Goal: Task Accomplishment & Management: Manage account settings

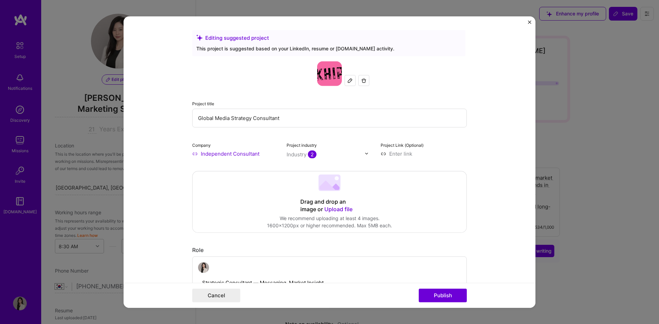
select select "KR"
select select "Right Now"
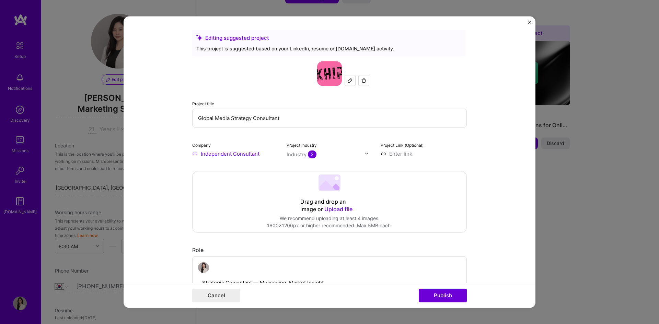
scroll to position [485, 0]
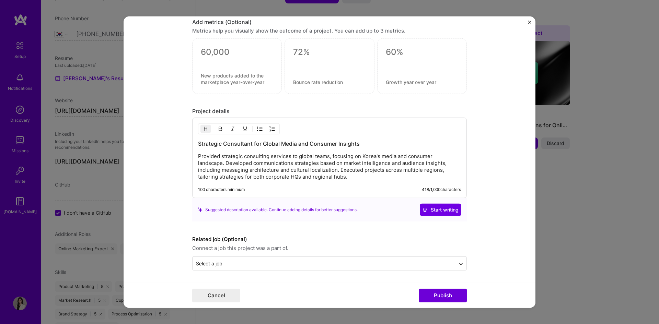
click at [279, 148] on div "Strategic Consultant for Global Media and Consumer Insights Provided strategic …" at bounding box center [329, 160] width 263 height 40
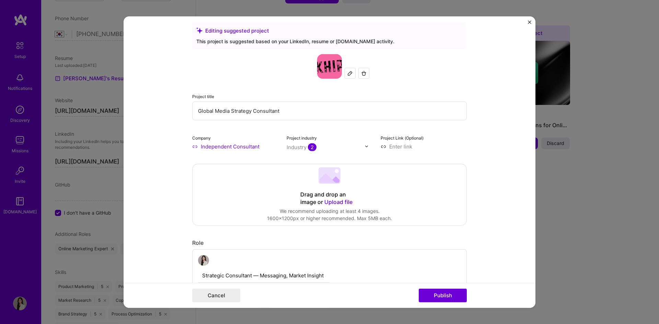
scroll to position [0, 0]
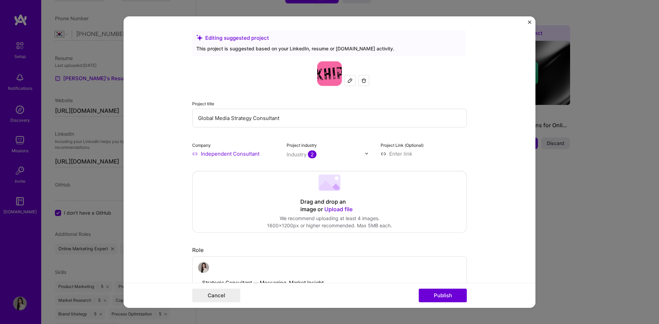
click at [285, 118] on input "Global Media Strategy Consultant" at bounding box center [329, 117] width 274 height 19
paste input "Localized Advertising & Video Platform Campaign Copywriting"
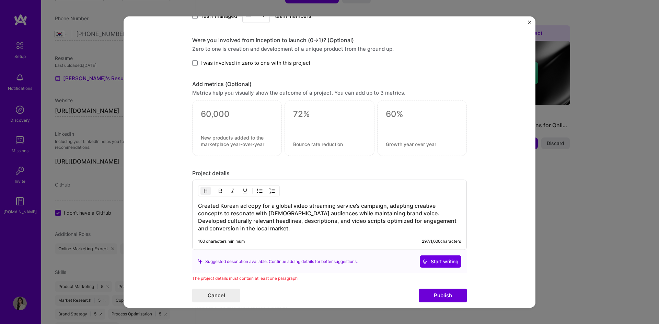
scroll to position [480, 0]
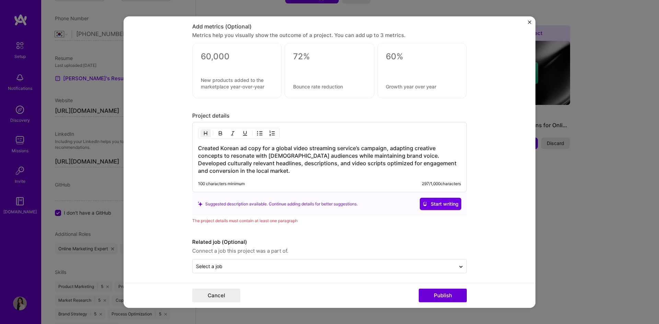
click at [267, 164] on h3 "Created Korean ad copy for a global video streaming service’s campaign, adaptin…" at bounding box center [329, 159] width 263 height 30
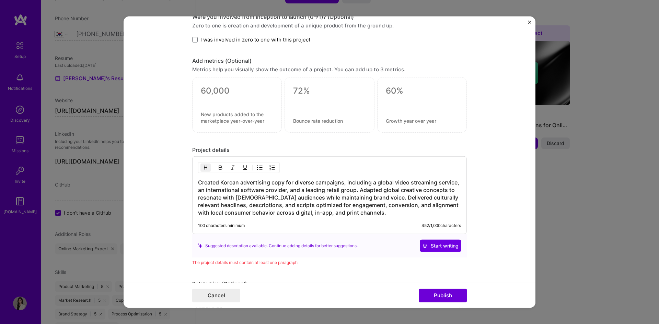
scroll to position [490, 0]
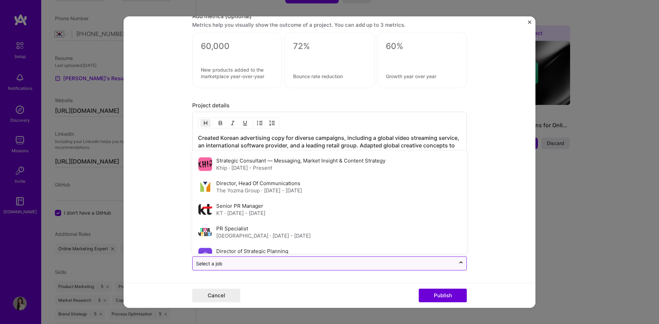
click at [260, 260] on input "text" at bounding box center [324, 263] width 256 height 7
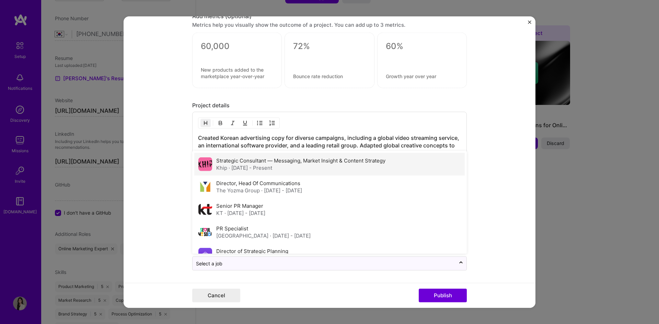
click at [258, 164] on label "Strategic Consultant — Messaging, Market Insight & Content Strategy" at bounding box center [300, 160] width 169 height 7
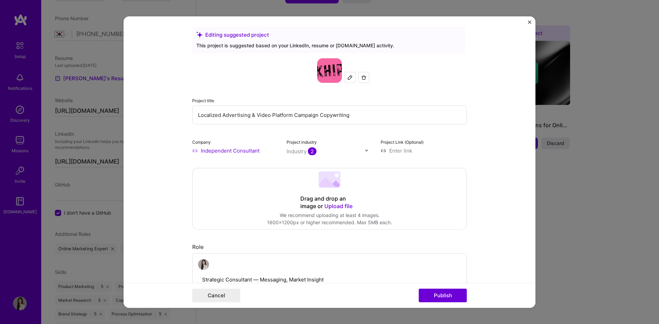
scroll to position [0, 0]
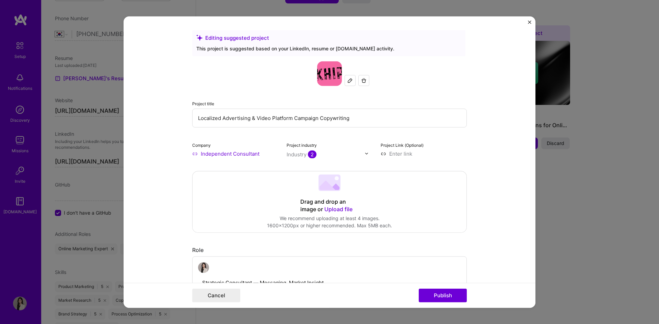
drag, startPoint x: 221, startPoint y: 118, endPoint x: 162, endPoint y: 116, distance: 58.7
click at [162, 116] on form "Editing suggested project This project is suggested based on your LinkedIn, res…" at bounding box center [329, 162] width 412 height 292
drag, startPoint x: 362, startPoint y: 120, endPoint x: 317, endPoint y: 121, distance: 44.9
click at [317, 121] on input "Localized Advertising & Video Platform Campaign Copywriting" at bounding box center [329, 117] width 274 height 19
drag, startPoint x: 217, startPoint y: 118, endPoint x: 113, endPoint y: 116, distance: 104.6
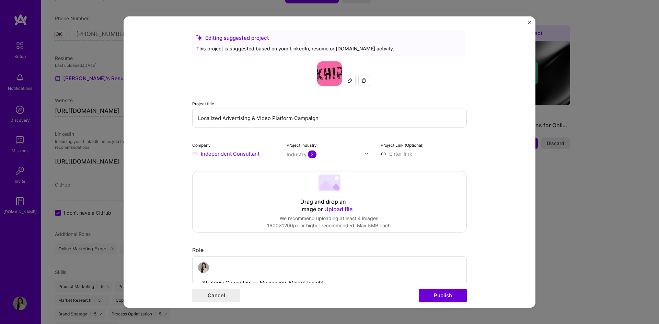
click at [113, 116] on div "Editing suggested project This project is suggested based on your LinkedIn, res…" at bounding box center [329, 162] width 659 height 324
paste input "Copywriting"
click at [251, 115] on input "Copywriting for Advertising & Video Platform Campaign" at bounding box center [329, 117] width 274 height 19
click at [234, 119] on input "Copywriting for Advertising & Video Platform Campaign" at bounding box center [329, 117] width 274 height 19
click at [269, 117] on input "Copywriting for Advertising & Video Platform Campaign" at bounding box center [329, 117] width 274 height 19
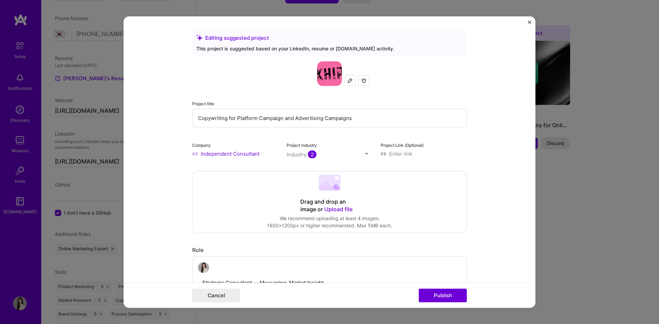
type input "Copywriting for Platform Campaign and Advertising Campaigns"
click at [132, 167] on form "Editing suggested project This project is suggested based on your LinkedIn, res…" at bounding box center [329, 162] width 412 height 292
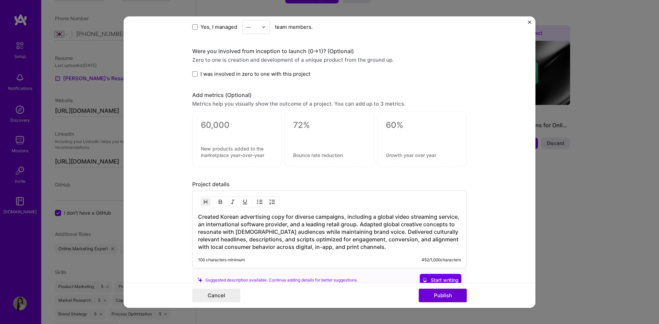
scroll to position [490, 0]
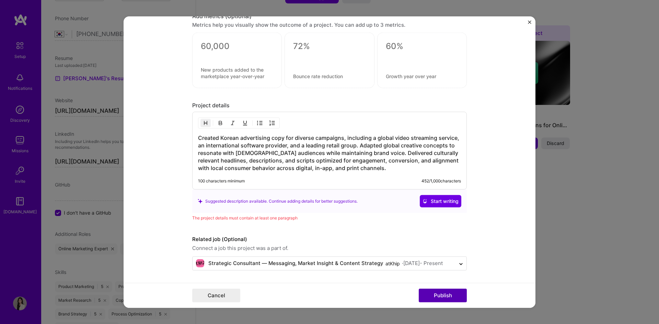
click at [440, 296] on button "Publish" at bounding box center [442, 296] width 48 height 14
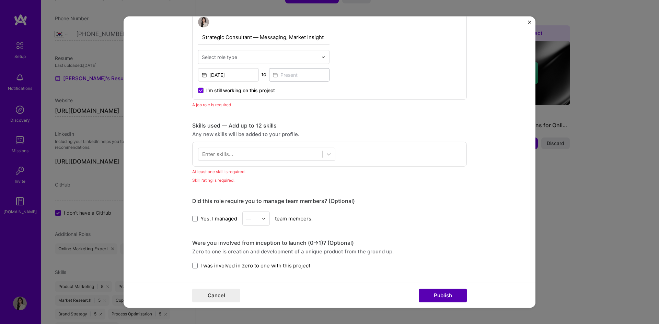
scroll to position [230, 0]
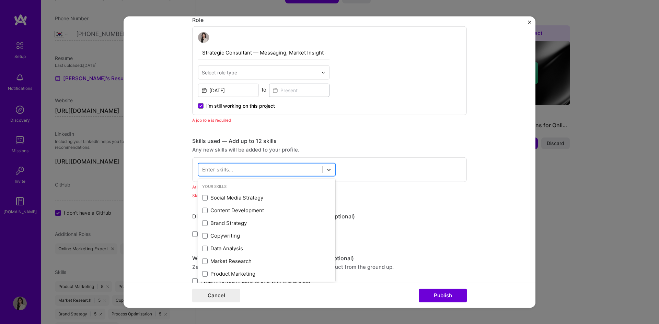
click at [237, 172] on div at bounding box center [260, 169] width 124 height 11
click at [246, 72] on input "text" at bounding box center [260, 72] width 116 height 7
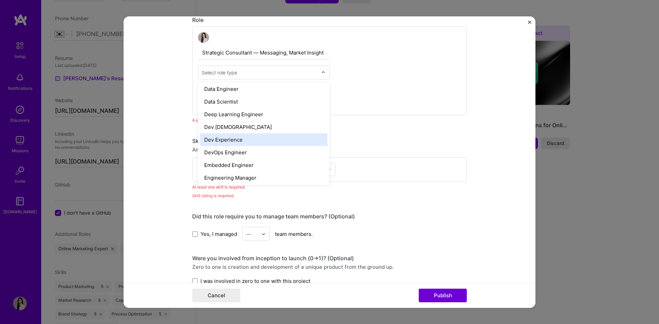
scroll to position [240, 0]
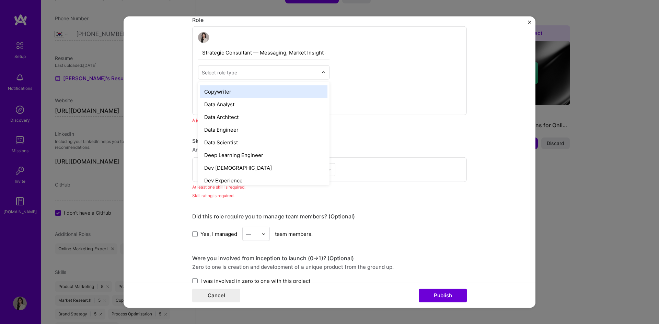
click at [244, 88] on div "Copywriter" at bounding box center [263, 91] width 127 height 13
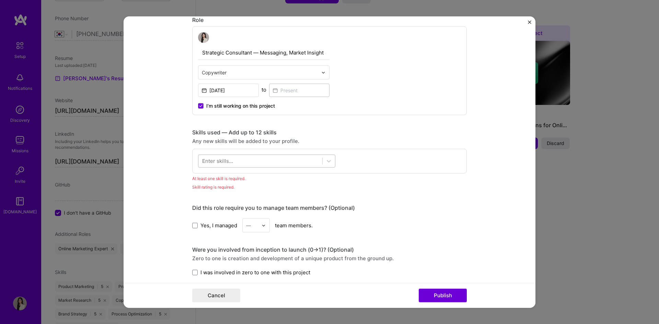
click at [215, 156] on div at bounding box center [260, 161] width 124 height 11
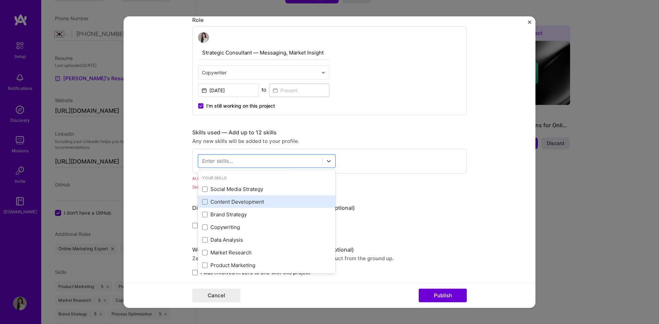
click at [237, 202] on div "Content Development" at bounding box center [266, 201] width 129 height 7
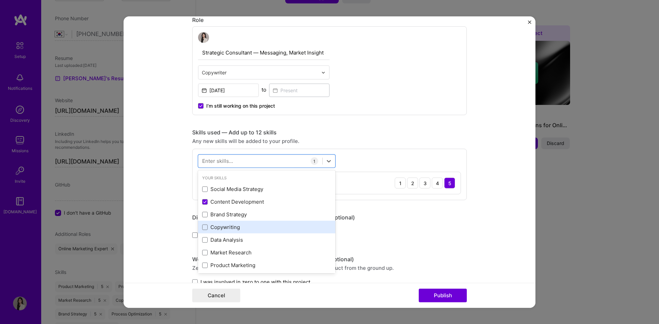
click at [224, 228] on div "Copywriting" at bounding box center [266, 227] width 129 height 7
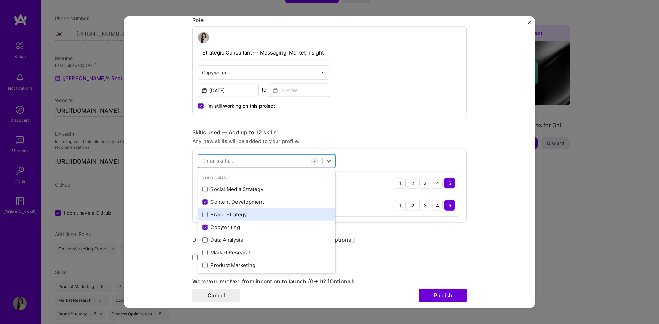
click at [233, 215] on div "Brand Strategy" at bounding box center [266, 214] width 129 height 7
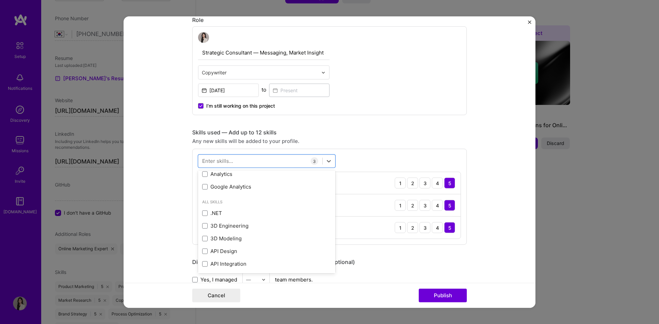
scroll to position [171, 0]
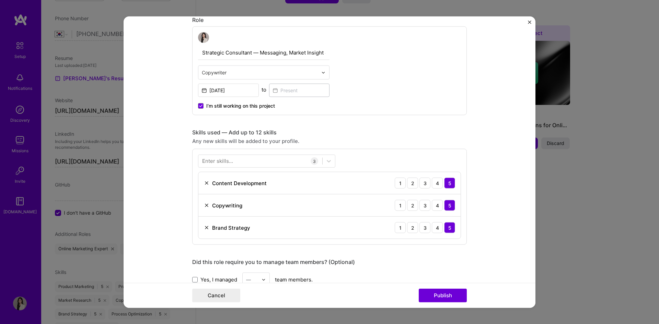
click at [162, 179] on form "Editing suggested project This project is suggested based on your LinkedIn, res…" at bounding box center [329, 162] width 412 height 292
click at [504, 214] on form "Editing suggested project This project is suggested based on your LinkedIn, res…" at bounding box center [329, 162] width 412 height 292
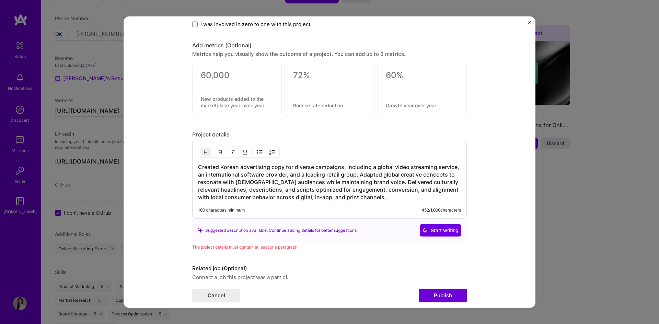
scroll to position [562, 0]
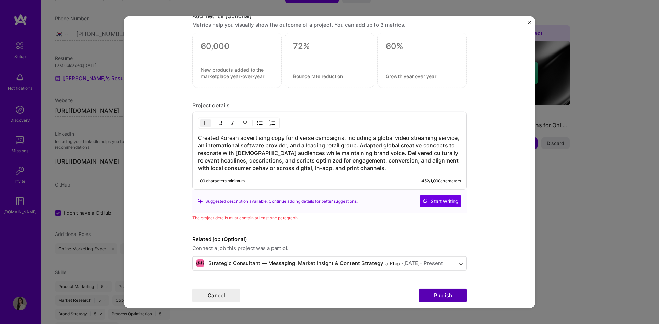
click at [453, 294] on button "Publish" at bounding box center [442, 296] width 48 height 14
click at [312, 153] on h3 "Created Korean advertising copy for diverse campaigns, including a global video…" at bounding box center [329, 153] width 263 height 38
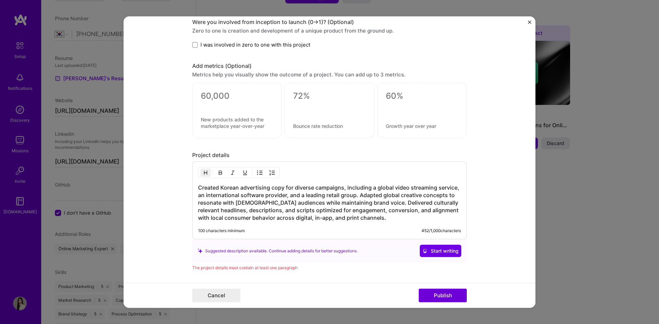
scroll to position [493, 0]
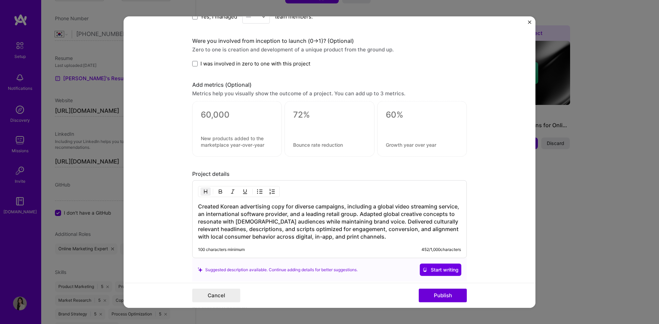
click at [402, 219] on h3 "Created Korean advertising copy for diverse campaigns, including a global video…" at bounding box center [329, 222] width 263 height 38
click at [295, 218] on h3 "Created Korean advertising copy for diverse campaigns, including a global video…" at bounding box center [329, 222] width 263 height 38
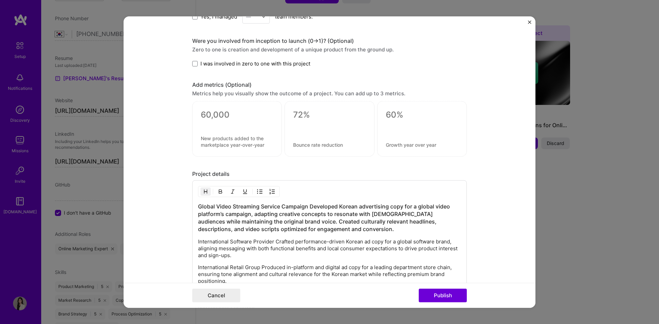
click at [310, 205] on h3 "Global Video Streaming Service Campaign Developed Korean advertising copy for a…" at bounding box center [329, 218] width 263 height 30
drag, startPoint x: 306, startPoint y: 208, endPoint x: 345, endPoint y: 227, distance: 43.7
click at [308, 208] on h3 "Global Video Streaming Service Campaign Developed Korean advertising copy for a…" at bounding box center [329, 218] width 263 height 30
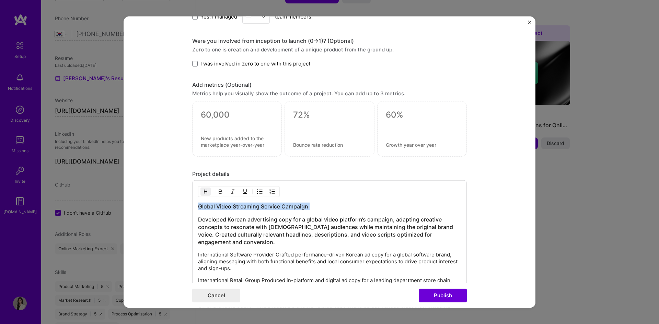
click at [217, 191] on img "button" at bounding box center [219, 191] width 5 height 5
click at [238, 219] on h3 "Developed Korean advertising copy for a global video platform’s campaign, adapt…" at bounding box center [329, 231] width 263 height 30
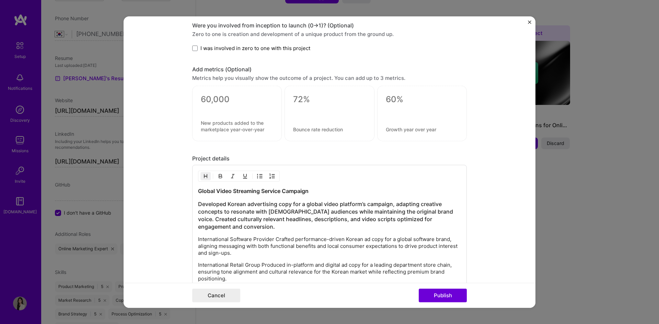
scroll to position [562, 0]
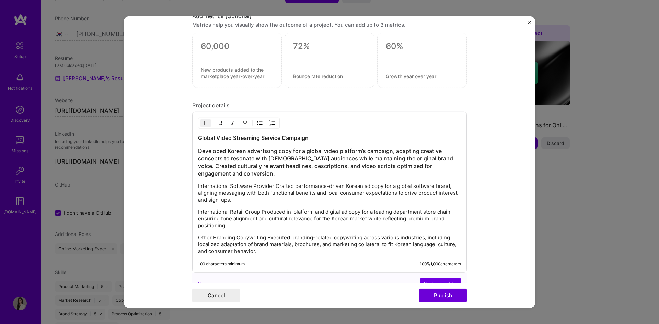
click at [253, 177] on h3 "Developed Korean advertising copy for a global video platform’s campaign, adapt…" at bounding box center [329, 162] width 263 height 30
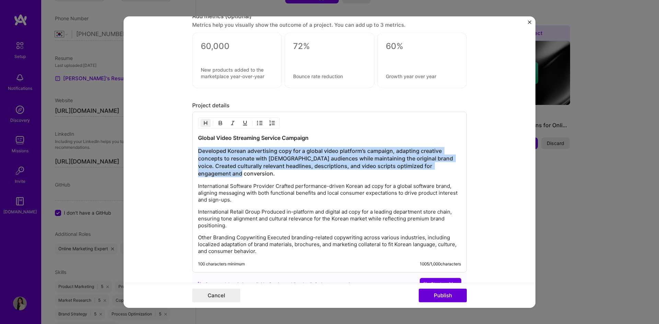
drag, startPoint x: 249, startPoint y: 176, endPoint x: 175, endPoint y: 151, distance: 78.3
click at [175, 151] on form "Editing suggested project This project is suggested based on your LinkedIn, res…" at bounding box center [329, 162] width 412 height 292
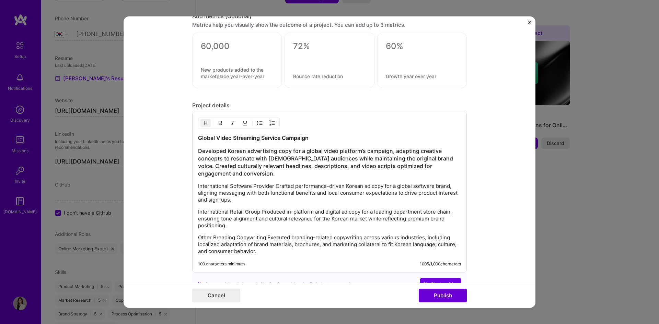
click at [203, 122] on img "button" at bounding box center [205, 122] width 5 height 5
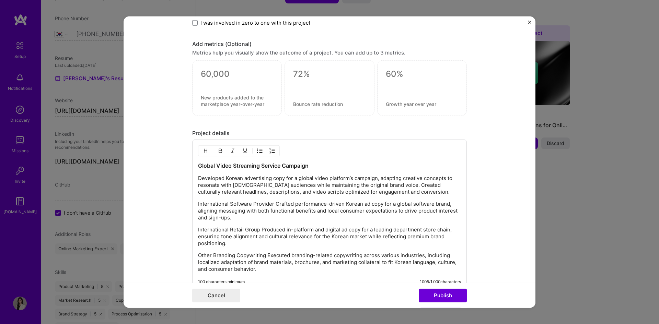
scroll to position [528, 0]
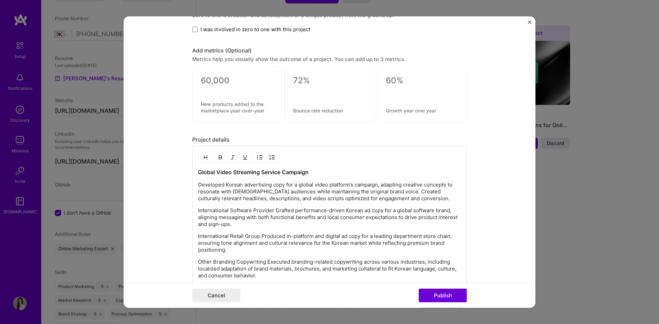
click at [237, 180] on div "Global Video Streaming Service Campaign Developed Korean advertising copy for a…" at bounding box center [329, 223] width 263 height 111
click at [206, 229] on div "Global Video Streaming Service Campaign Developed Korean advertising copy for a…" at bounding box center [329, 223] width 263 height 111
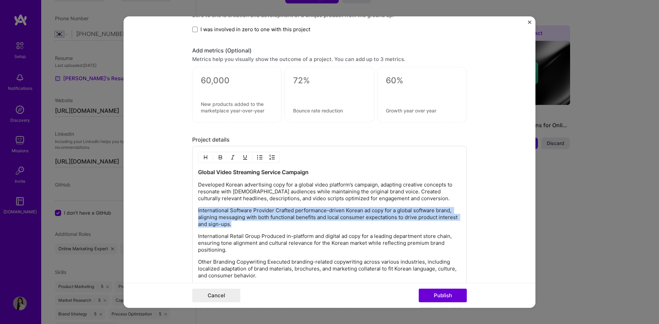
drag, startPoint x: 233, startPoint y: 226, endPoint x: 159, endPoint y: 206, distance: 76.5
click at [159, 206] on form "Editing suggested project This project is suggested based on your LinkedIn, res…" at bounding box center [329, 162] width 412 height 292
click at [274, 221] on p "International Software Provider Crafted performance-driven Korean ad copy for a…" at bounding box center [329, 217] width 263 height 21
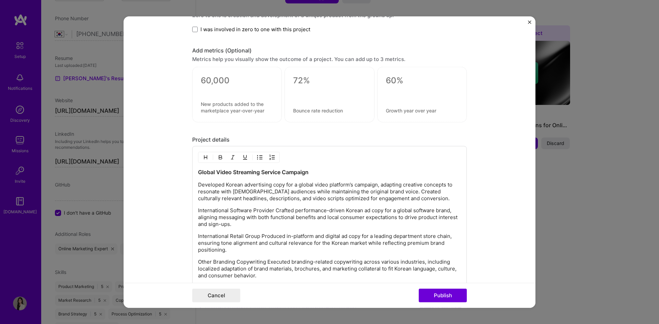
click at [273, 211] on p "International Software Provider Crafted performance-driven Korean ad copy for a…" at bounding box center [329, 217] width 263 height 21
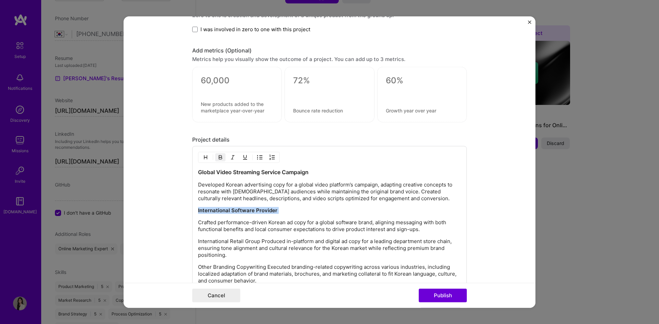
click at [206, 158] on button "button" at bounding box center [205, 157] width 10 height 8
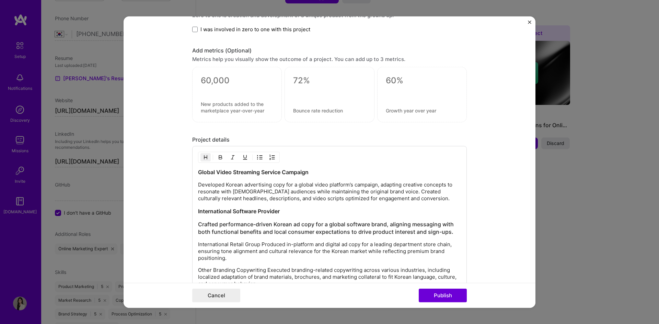
click at [242, 226] on h3 "Crafted performance-driven Korean ad copy for a global software brand, aligning…" at bounding box center [329, 228] width 263 height 15
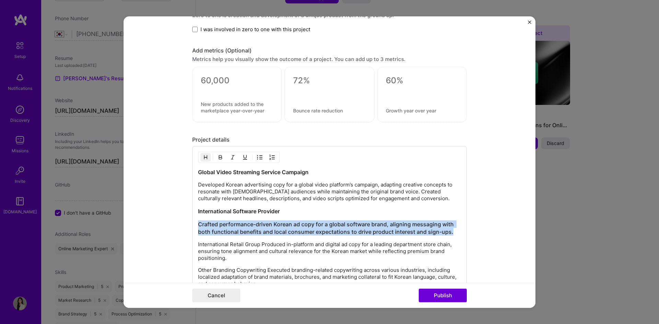
drag, startPoint x: 455, startPoint y: 233, endPoint x: 171, endPoint y: 222, distance: 284.2
click at [163, 219] on form "Editing suggested project This project is suggested based on your LinkedIn, res…" at bounding box center [329, 162] width 412 height 292
click at [203, 158] on img "button" at bounding box center [205, 157] width 5 height 5
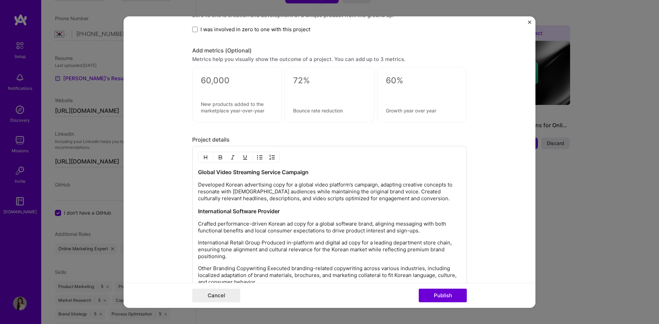
click at [224, 247] on p "International Retail Group Produced in-platform and digital ad copy for a leadi…" at bounding box center [329, 249] width 263 height 21
drag, startPoint x: 241, startPoint y: 185, endPoint x: 414, endPoint y: 180, distance: 172.9
click at [414, 180] on div "Global Video Streaming Service Campaign Developed Korean advertising copy for a…" at bounding box center [329, 226] width 263 height 117
click at [350, 184] on p "Developed Korean advertising copy for a global video platform’s campaign, adapt…" at bounding box center [329, 191] width 263 height 21
drag, startPoint x: 242, startPoint y: 185, endPoint x: 271, endPoint y: 185, distance: 28.8
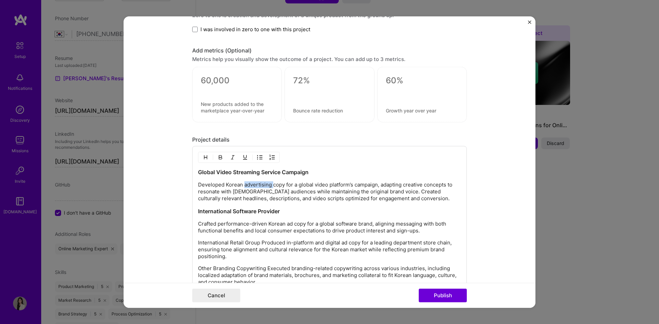
click at [271, 185] on p "Developed Korean advertising copy for a global video platform’s campaign, adapt…" at bounding box center [329, 191] width 263 height 21
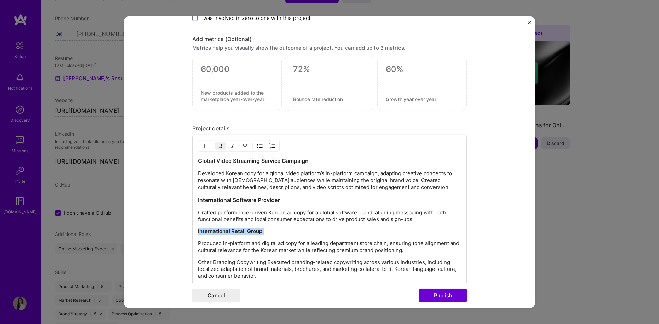
scroll to position [562, 0]
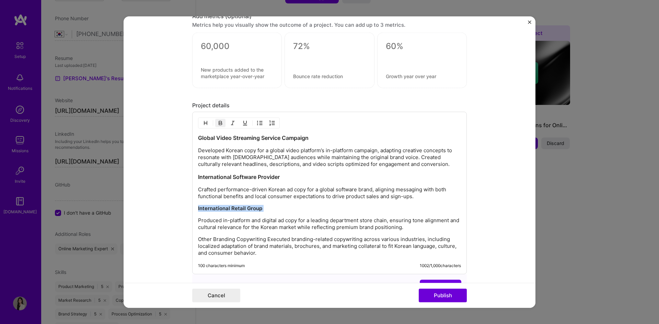
click at [204, 123] on img "button" at bounding box center [205, 122] width 5 height 5
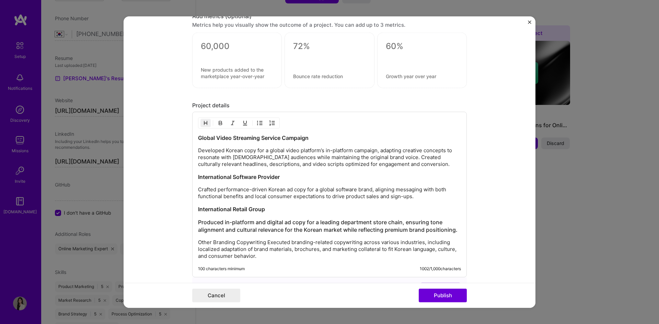
click at [223, 233] on h3 "Produced in-platform and digital ad copy for a leading department store chain, …" at bounding box center [329, 225] width 263 height 15
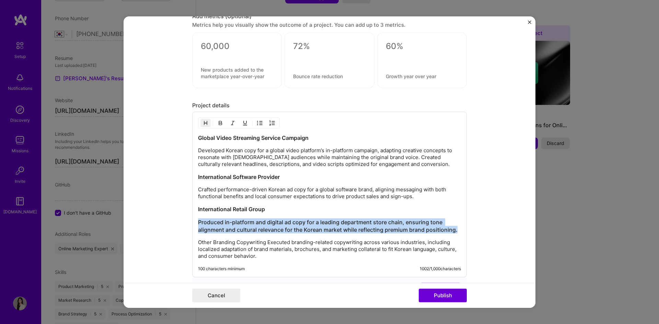
drag, startPoint x: 455, startPoint y: 230, endPoint x: 139, endPoint y: 218, distance: 316.8
click at [139, 218] on form "Editing suggested project This project is suggested based on your LinkedIn, res…" at bounding box center [329, 162] width 412 height 292
click at [204, 121] on img "button" at bounding box center [205, 122] width 5 height 5
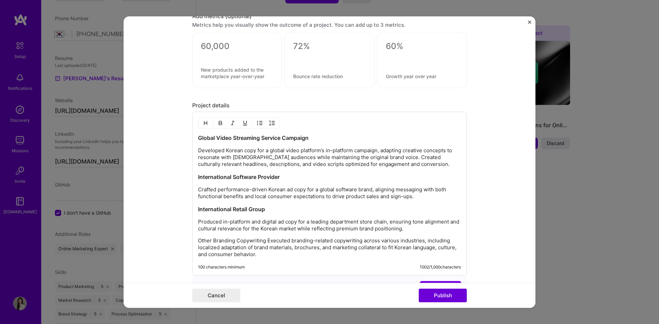
click at [260, 246] on p "Other Branding Copywriting Executed branding-related copywriting across various…" at bounding box center [329, 247] width 263 height 21
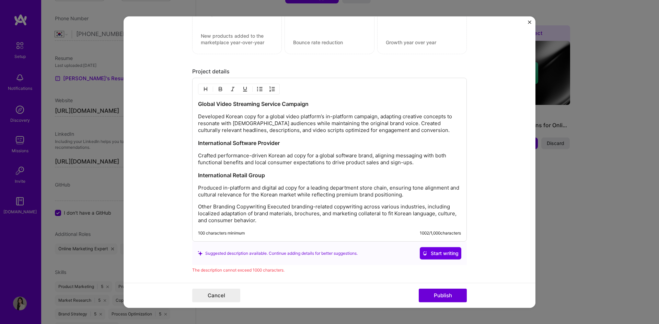
scroll to position [596, 0]
drag, startPoint x: 329, startPoint y: 187, endPoint x: 359, endPoint y: 190, distance: 31.0
click at [359, 190] on p "Produced in-platform and digital ad copy for a leading department store chain, …" at bounding box center [329, 191] width 263 height 14
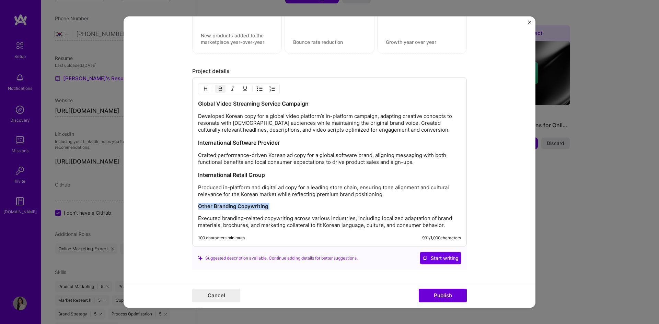
click at [204, 90] on img "button" at bounding box center [205, 88] width 5 height 5
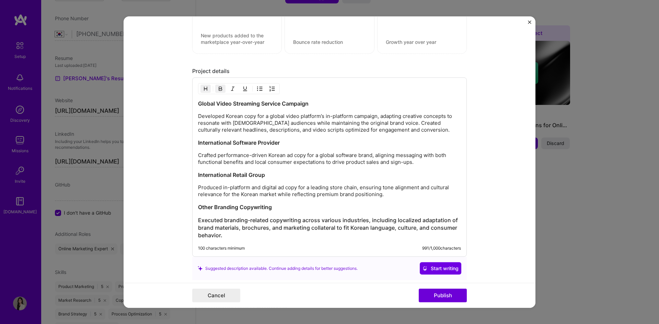
click at [221, 232] on h3 "Executed branding-related copywriting across various industries, including loca…" at bounding box center [329, 227] width 263 height 23
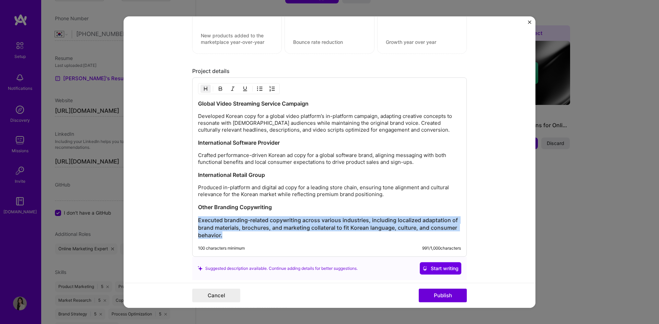
drag, startPoint x: 230, startPoint y: 238, endPoint x: 179, endPoint y: 215, distance: 56.2
click at [179, 215] on form "Editing suggested project This project is suggested based on your LinkedIn, res…" at bounding box center [329, 162] width 412 height 292
click at [204, 88] on img "button" at bounding box center [205, 88] width 5 height 5
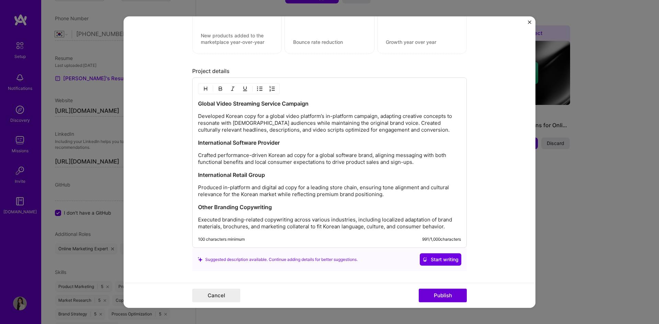
click at [279, 187] on p "Produced in-platform and digital ad copy for a leading store chain, ensuring to…" at bounding box center [329, 191] width 263 height 14
click at [443, 225] on p "Executed branding-related copywriting across various industries, including loca…" at bounding box center [329, 223] width 263 height 14
click at [453, 228] on p "Executed branding-related copywriting across various industries, including loca…" at bounding box center [329, 223] width 263 height 14
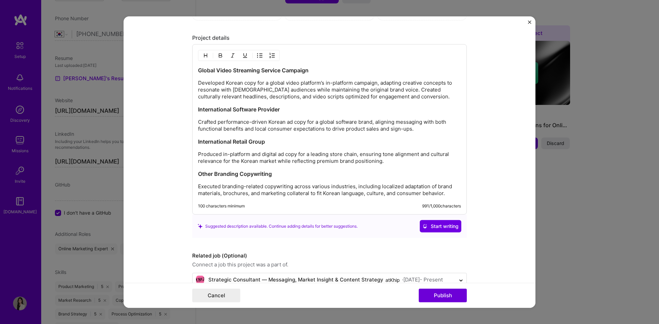
scroll to position [630, 0]
click at [432, 227] on span "Start writing" at bounding box center [440, 225] width 36 height 7
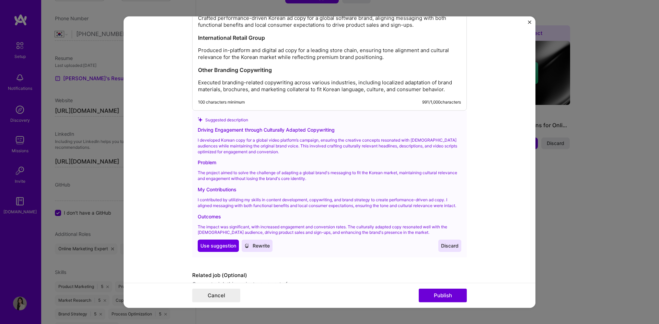
scroll to position [770, 0]
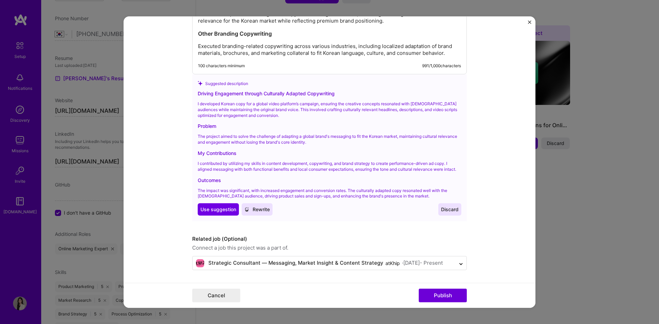
click at [447, 210] on span "Discard" at bounding box center [449, 209] width 17 height 7
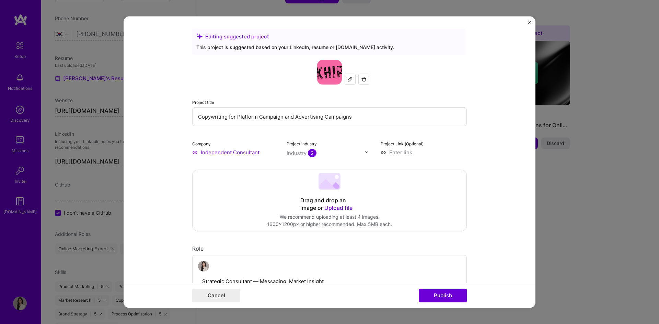
scroll to position [0, 0]
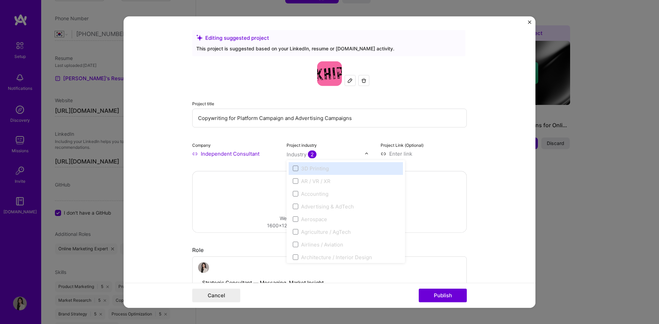
click at [292, 156] on div "Industry 2" at bounding box center [301, 154] width 30 height 7
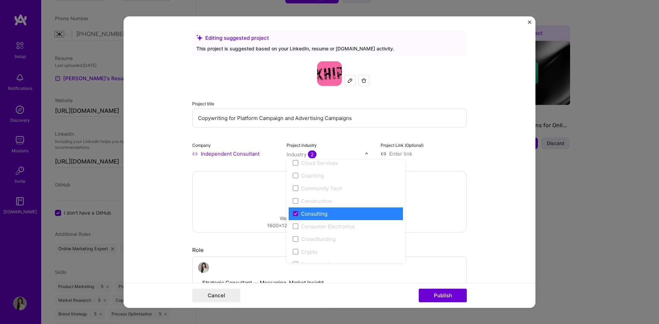
click at [325, 212] on label "Consulting" at bounding box center [346, 213] width 106 height 7
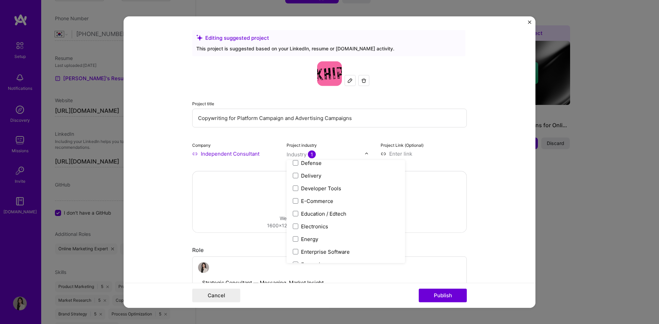
scroll to position [628, 0]
click at [325, 213] on div "Entertainment" at bounding box center [318, 212] width 35 height 7
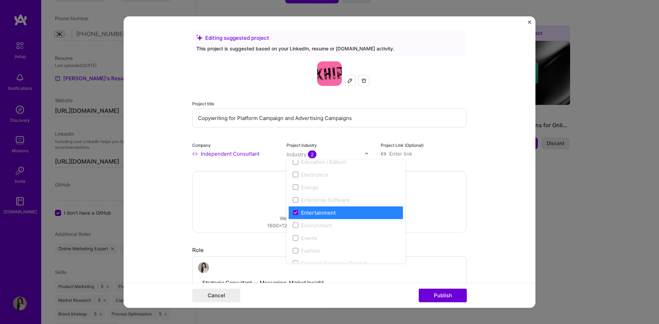
click at [318, 214] on div "Entertainment" at bounding box center [318, 212] width 35 height 7
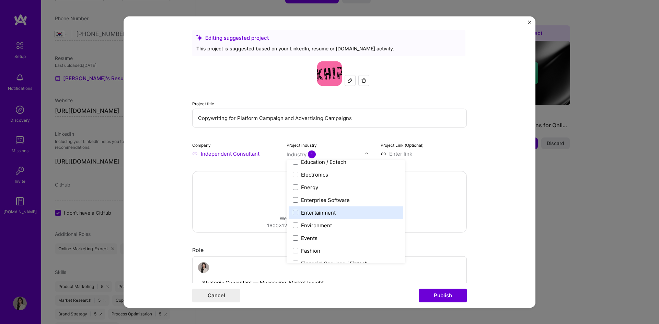
click at [319, 213] on div "Entertainment" at bounding box center [318, 212] width 35 height 7
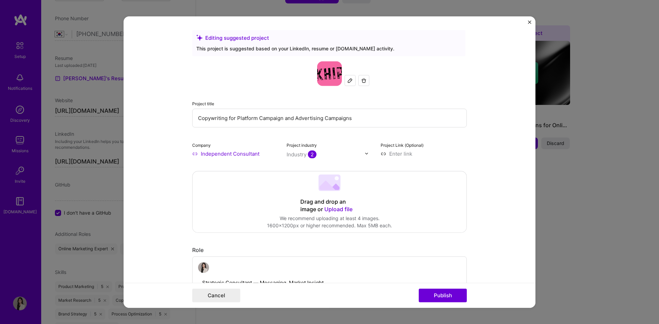
click at [517, 229] on form "Editing suggested project This project is suggested based on your LinkedIn, res…" at bounding box center [329, 162] width 412 height 292
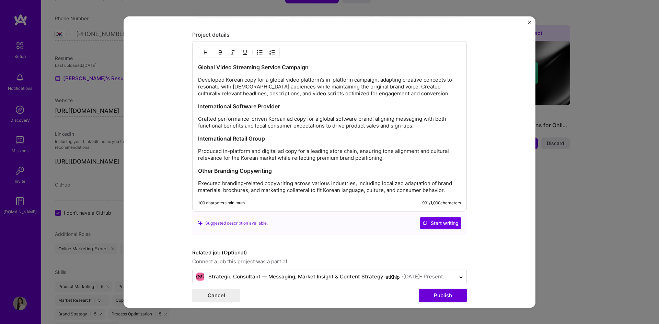
scroll to position [646, 0]
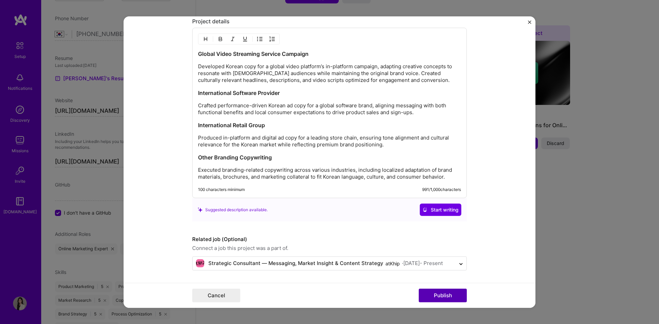
click at [443, 298] on button "Publish" at bounding box center [442, 296] width 48 height 14
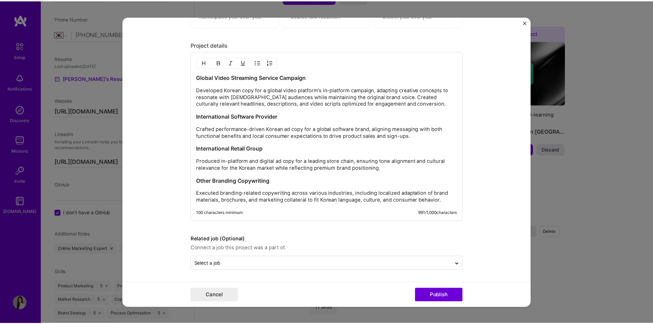
scroll to position [591, 0]
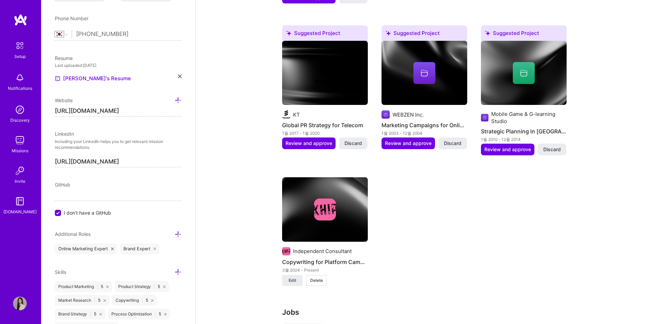
click at [355, 209] on div at bounding box center [325, 210] width 86 height 22
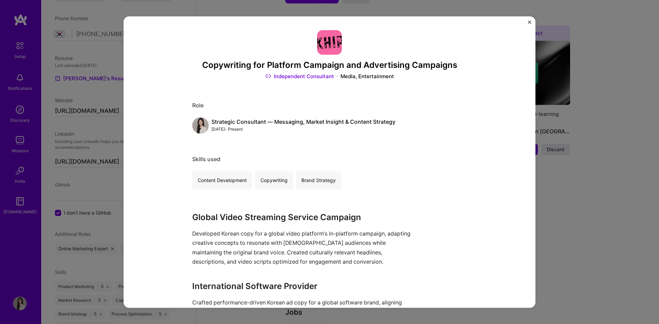
click at [585, 200] on div "Copywriting for Platform Campaign and Advertising Campaigns Independent Consult…" at bounding box center [329, 162] width 659 height 324
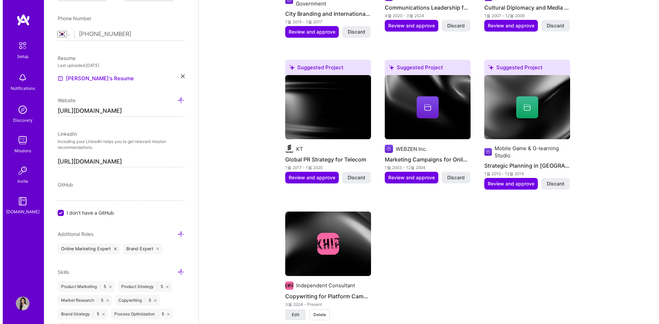
scroll to position [694, 0]
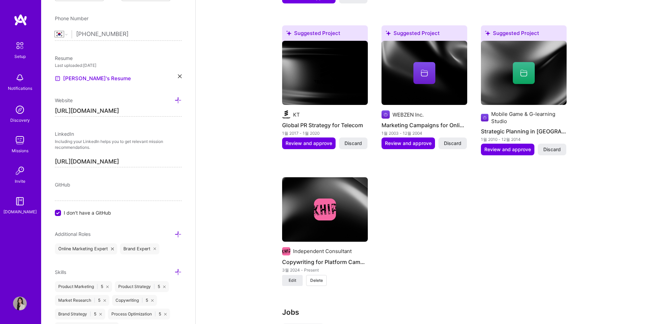
click at [337, 214] on img at bounding box center [325, 209] width 86 height 64
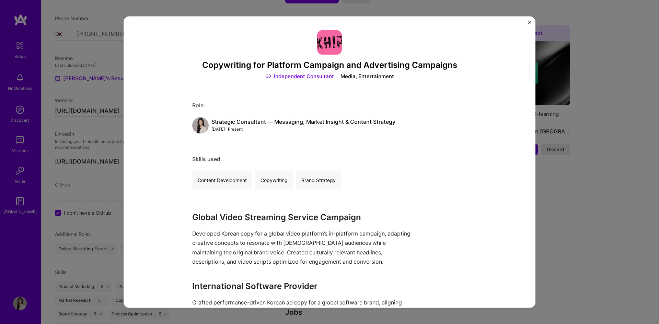
click at [528, 22] on img "Close" at bounding box center [529, 21] width 3 height 3
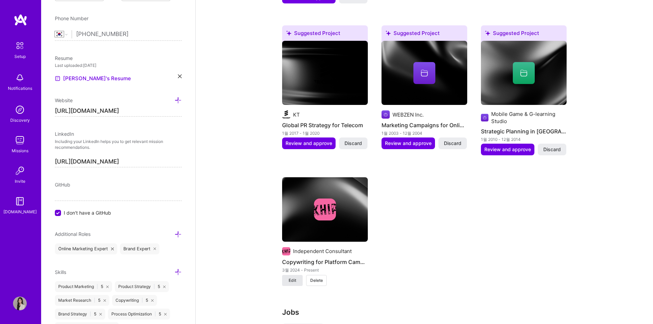
click at [287, 276] on button "Edit" at bounding box center [292, 280] width 21 height 11
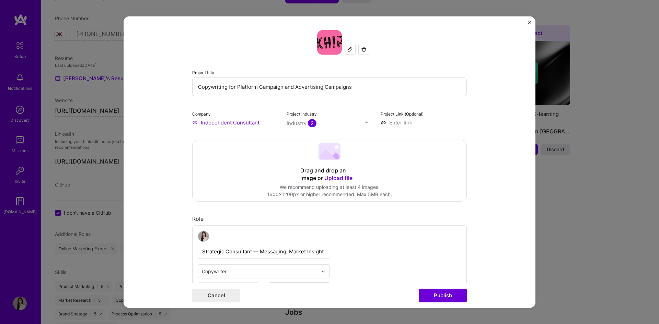
click at [355, 168] on div "Drag and drop an image or Upload file" at bounding box center [329, 174] width 58 height 15
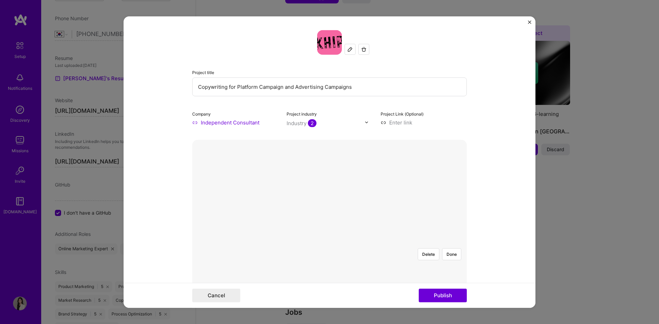
click at [329, 242] on div at bounding box center [439, 324] width 220 height 165
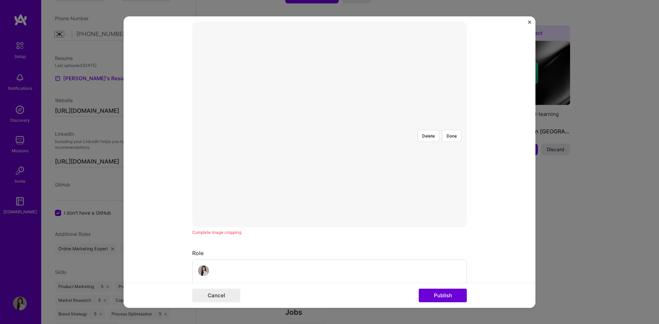
scroll to position [69, 0]
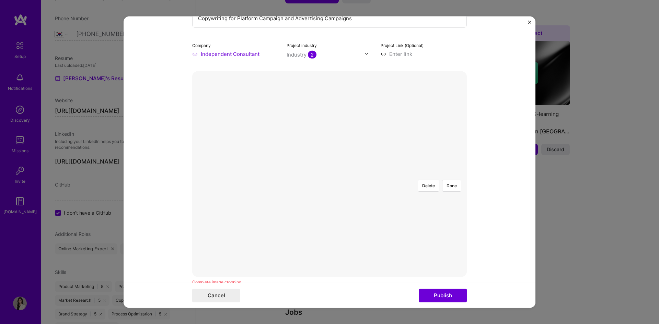
click at [329, 174] on div at bounding box center [439, 256] width 220 height 165
click at [340, 217] on div at bounding box center [410, 278] width 163 height 122
click at [452, 198] on div at bounding box center [528, 255] width 152 height 114
click at [427, 179] on button "Delete" at bounding box center [428, 185] width 22 height 12
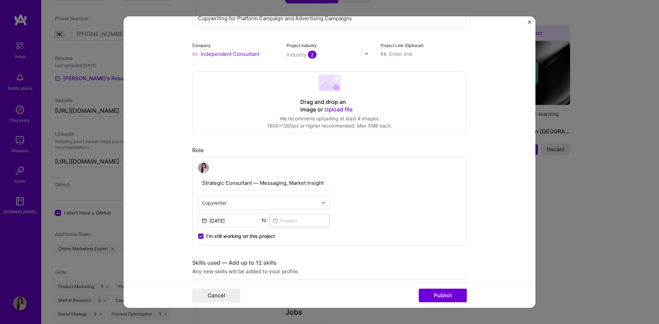
click at [151, 117] on form "Project title Copywriting for Platform Campaign and Advertising Campaigns Compa…" at bounding box center [329, 162] width 412 height 292
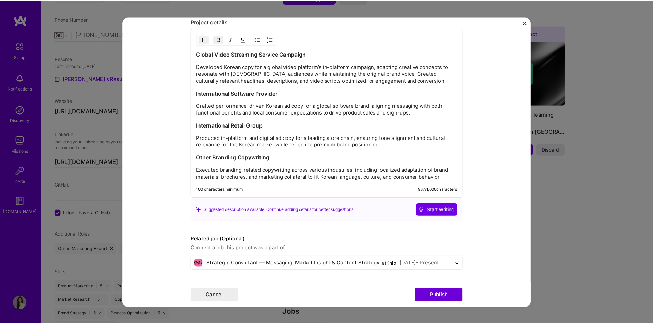
scroll to position [478, 0]
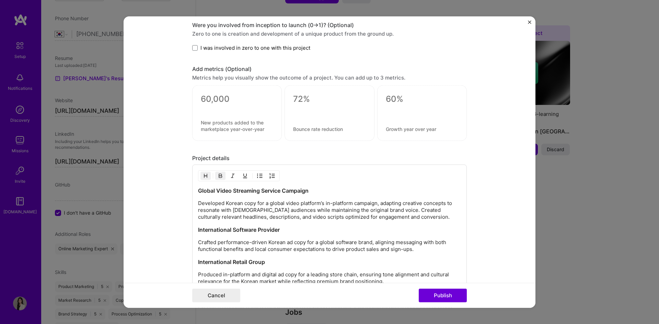
click at [587, 180] on div "Project title Copywriting for Platform Campaign and Advertising Campaigns Compa…" at bounding box center [329, 162] width 659 height 324
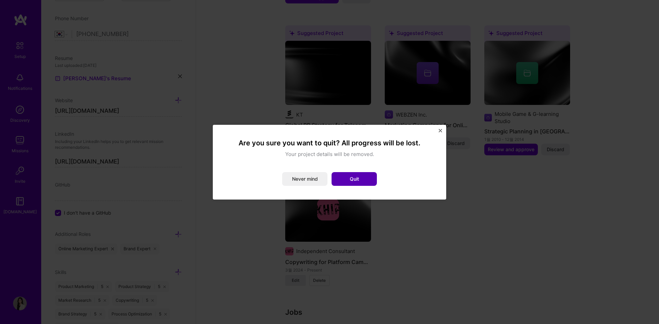
click at [371, 183] on button "Quit" at bounding box center [353, 179] width 45 height 14
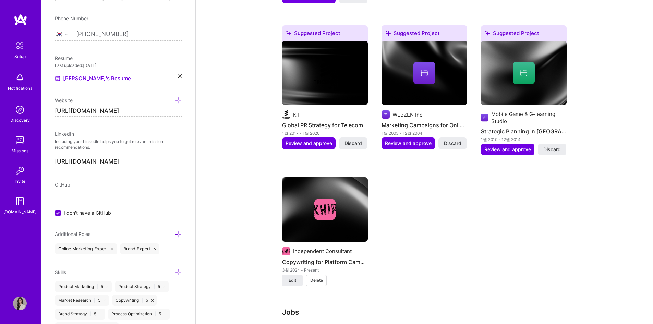
click at [533, 220] on div "Suggested Project Seoul Metropolitan Government City Branding and International…" at bounding box center [424, 83] width 285 height 421
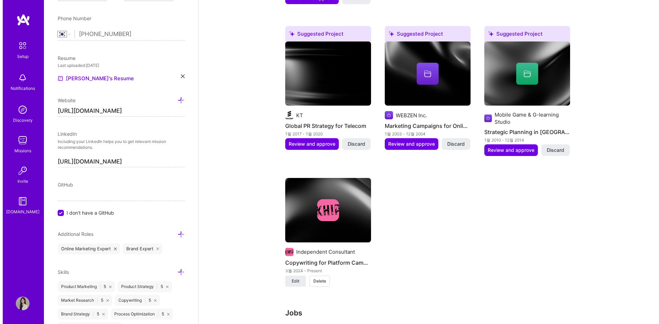
scroll to position [728, 0]
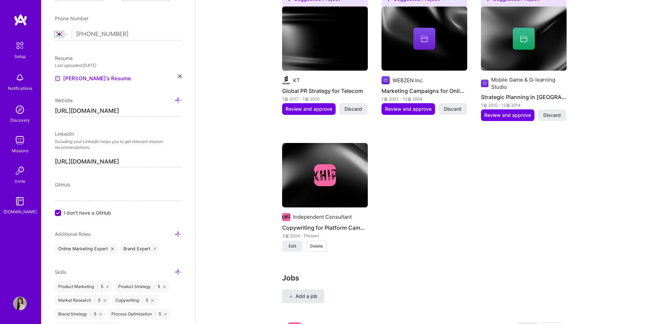
click at [311, 293] on span "Add a job" at bounding box center [303, 296] width 28 height 7
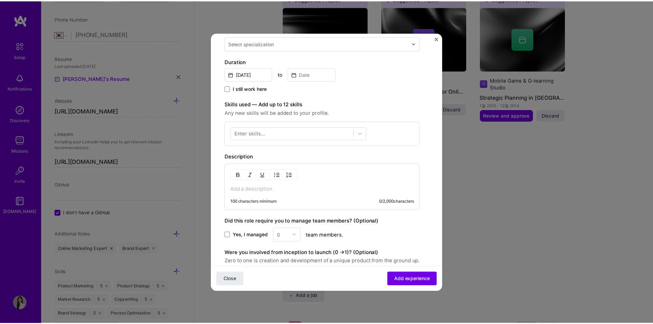
scroll to position [206, 0]
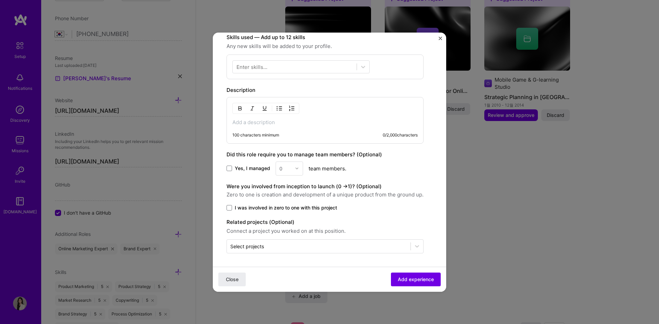
click at [524, 183] on div "Create a job experience Jobs help companies understand your past experience. Co…" at bounding box center [329, 162] width 659 height 324
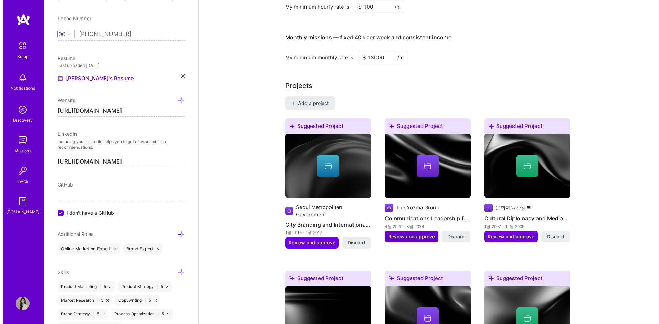
scroll to position [385, 0]
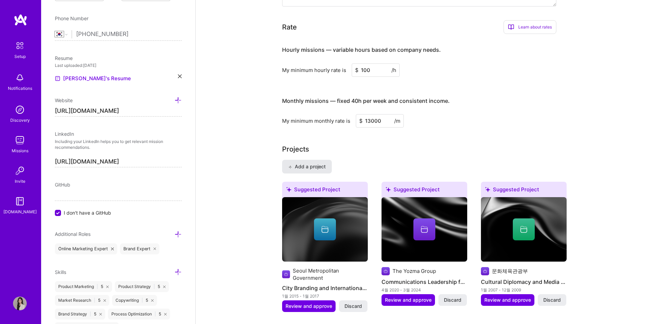
click at [322, 163] on span "Add a project" at bounding box center [306, 166] width 37 height 7
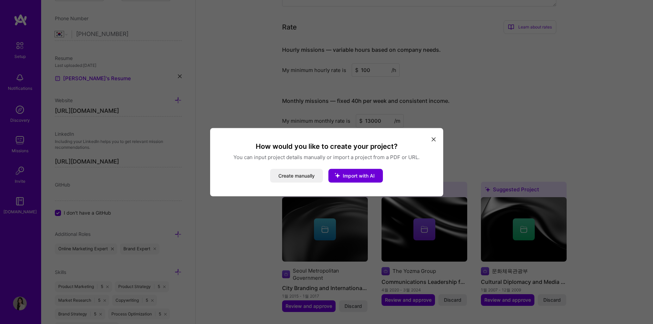
drag, startPoint x: 353, startPoint y: 173, endPoint x: 287, endPoint y: 182, distance: 66.6
click at [287, 182] on div "How would you like to create your project? You can input project details manual…" at bounding box center [326, 162] width 233 height 68
click at [293, 175] on button "Create manually" at bounding box center [296, 176] width 53 height 14
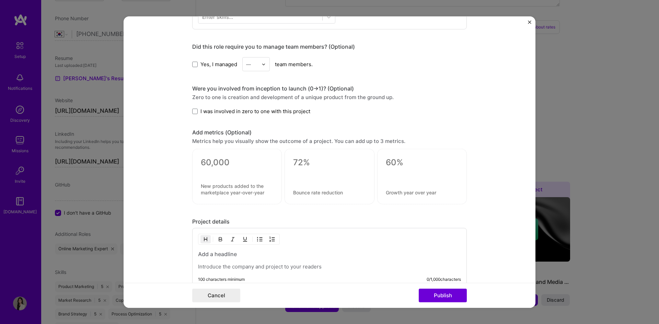
scroll to position [428, 0]
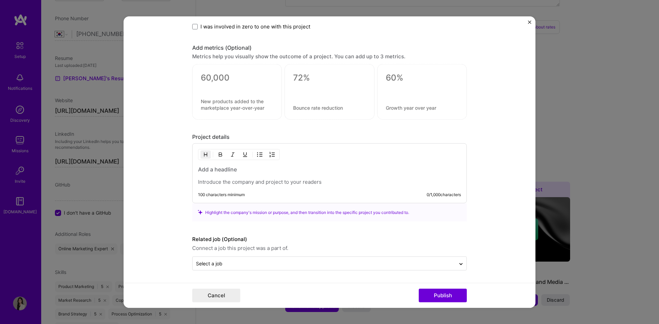
click at [260, 182] on p at bounding box center [329, 182] width 263 height 7
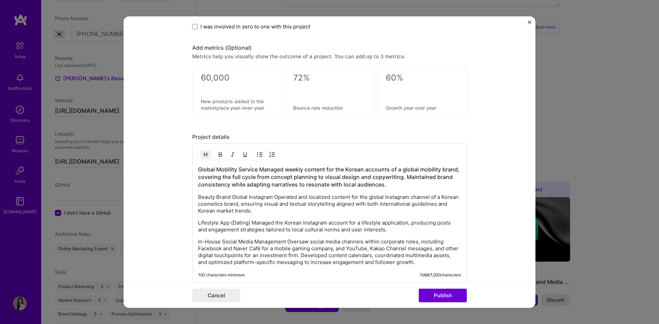
click at [254, 169] on h3 "Global Mobility Service Managed weekly content for the Korean accounts of a glo…" at bounding box center [329, 177] width 263 height 23
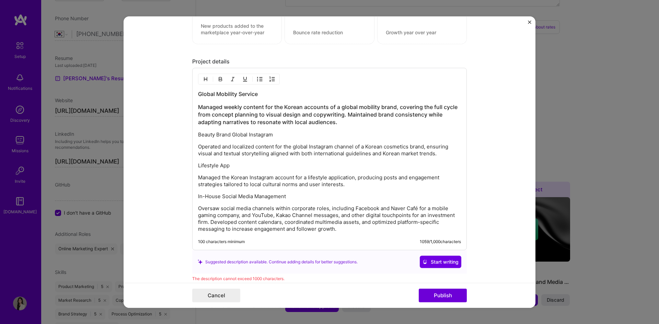
scroll to position [531, 0]
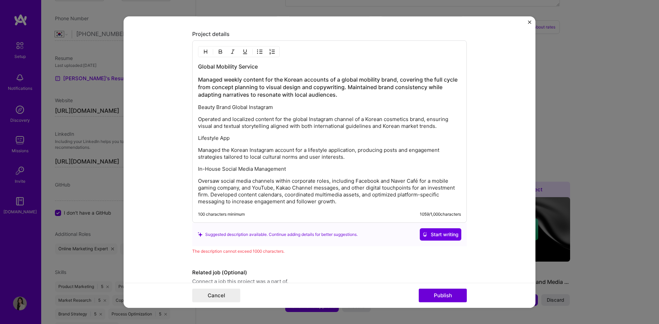
click at [376, 201] on p "Oversaw social media channels within corporate roles, including Facebook and Na…" at bounding box center [329, 191] width 263 height 27
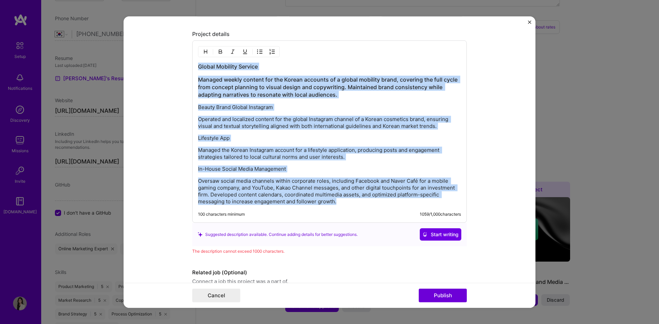
drag, startPoint x: 358, startPoint y: 202, endPoint x: 155, endPoint y: 65, distance: 245.1
click at [155, 65] on form "Project title Company Project industry Industry Project Link (Optional) Drag an…" at bounding box center [329, 162] width 412 height 292
click at [203, 51] on img "button" at bounding box center [205, 51] width 5 height 5
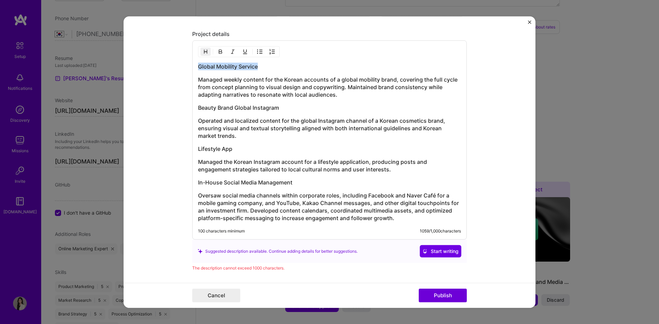
click at [203, 51] on img "button" at bounding box center [205, 51] width 5 height 5
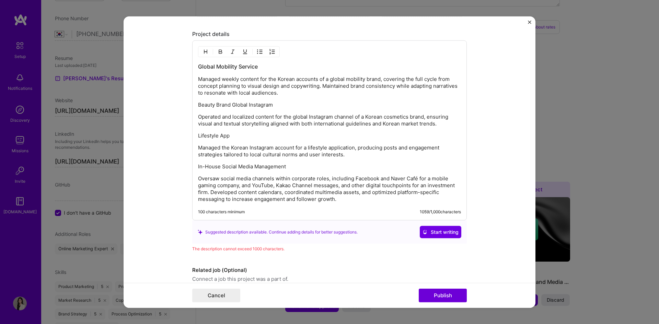
click at [347, 200] on p "Oversaw social media channels within corporate roles, including Facebook and Na…" at bounding box center [329, 188] width 263 height 27
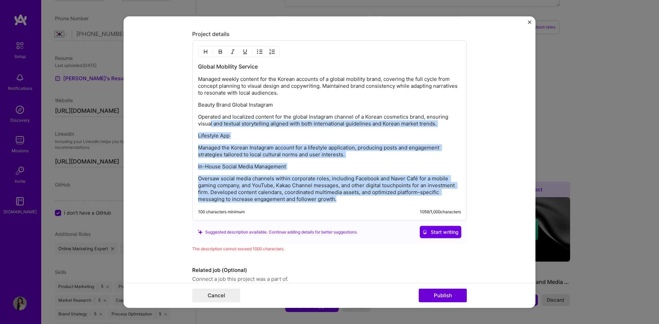
drag, startPoint x: 338, startPoint y: 200, endPoint x: 207, endPoint y: 123, distance: 151.9
click at [207, 123] on div "Global Mobility Service Managed weekly content for the Korean accounts of a glo…" at bounding box center [329, 133] width 263 height 140
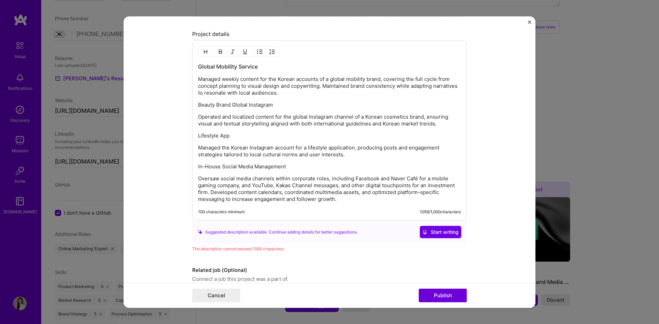
click at [286, 97] on div "Global Mobility Service Managed weekly content for the Korean accounts of a glo…" at bounding box center [329, 133] width 263 height 140
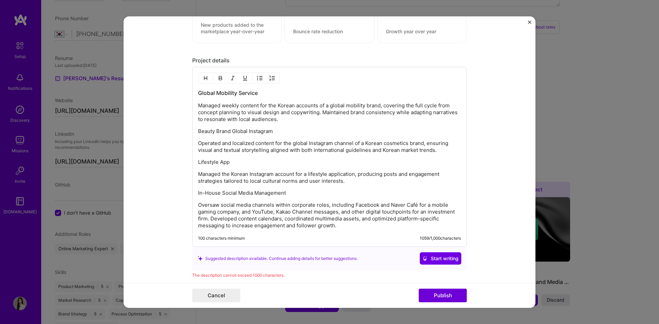
scroll to position [496, 0]
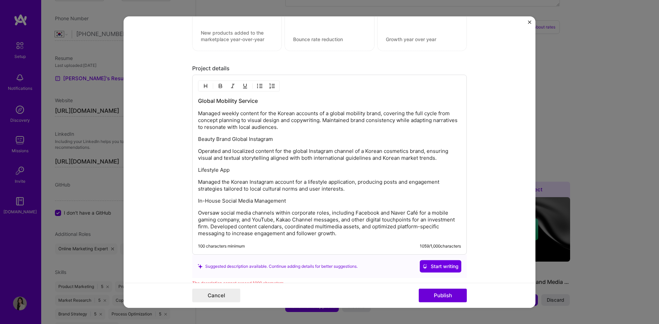
click at [282, 138] on p "Beauty Brand Global Instagram" at bounding box center [329, 139] width 263 height 7
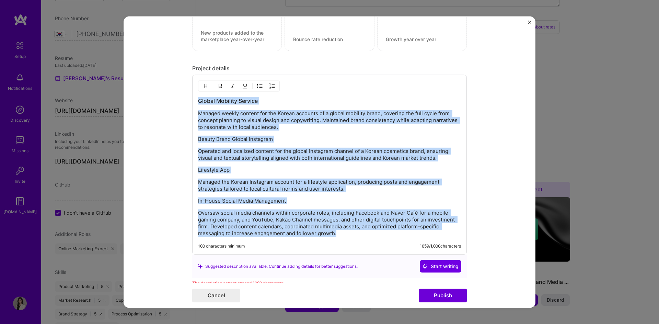
click at [204, 86] on img "button" at bounding box center [205, 85] width 5 height 5
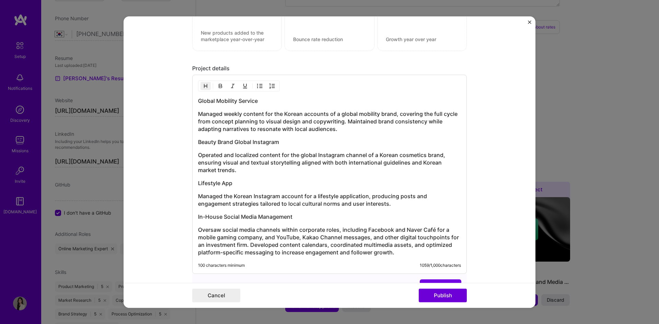
click at [258, 107] on div "Global Mobility Service Managed weekly content for the Korean accounts of a glo…" at bounding box center [329, 176] width 263 height 159
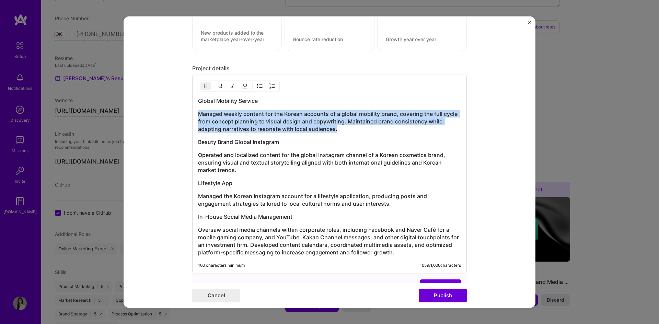
drag, startPoint x: 352, startPoint y: 128, endPoint x: 178, endPoint y: 110, distance: 175.1
click at [178, 110] on form "Project title Company Project industry Industry Project Link (Optional) Drag an…" at bounding box center [329, 162] width 412 height 292
click at [205, 84] on img "button" at bounding box center [205, 85] width 5 height 5
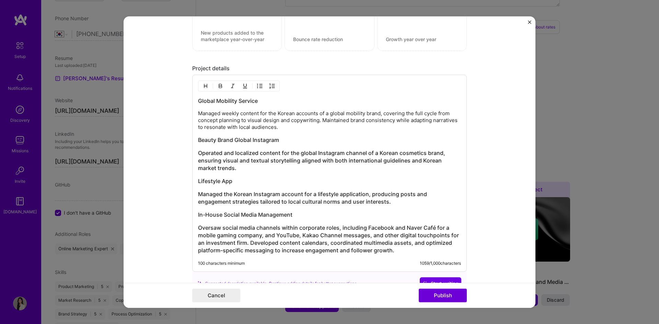
click at [287, 153] on h3 "Operated and localized content for the global Instagram channel of a Korean cos…" at bounding box center [329, 160] width 263 height 23
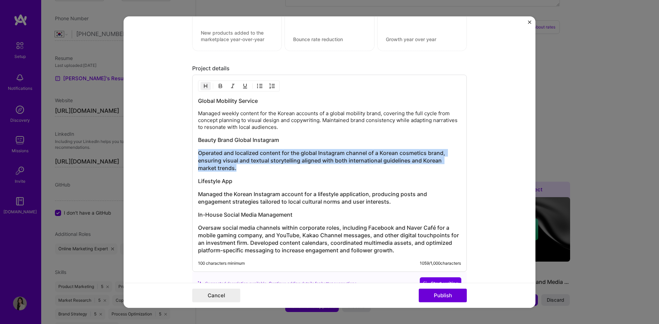
drag, startPoint x: 240, startPoint y: 167, endPoint x: 179, endPoint y: 152, distance: 62.5
click at [179, 152] on form "Project title Company Project industry Industry Project Link (Optional) Drag an…" at bounding box center [329, 162] width 412 height 292
click at [205, 87] on img "button" at bounding box center [205, 85] width 5 height 5
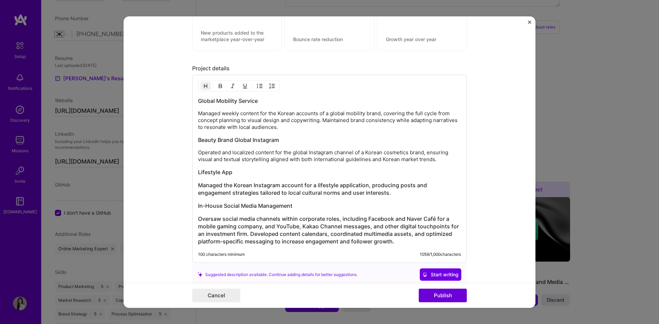
click at [248, 192] on h3 "Managed the Korean Instagram account for a lifestyle application, producing pos…" at bounding box center [329, 188] width 263 height 15
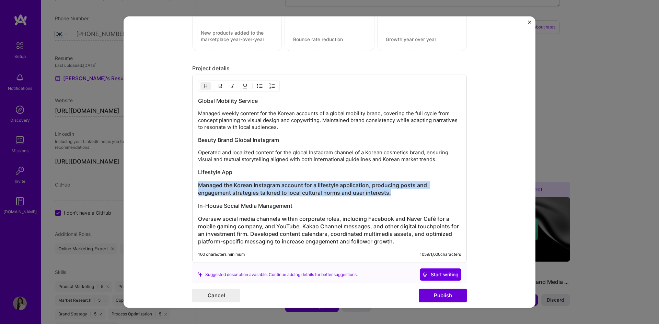
drag, startPoint x: 387, startPoint y: 195, endPoint x: 182, endPoint y: 180, distance: 204.6
click at [182, 180] on form "Project title Company Project industry Industry Project Link (Optional) Drag an…" at bounding box center [329, 162] width 412 height 292
click at [203, 86] on img "button" at bounding box center [205, 85] width 5 height 5
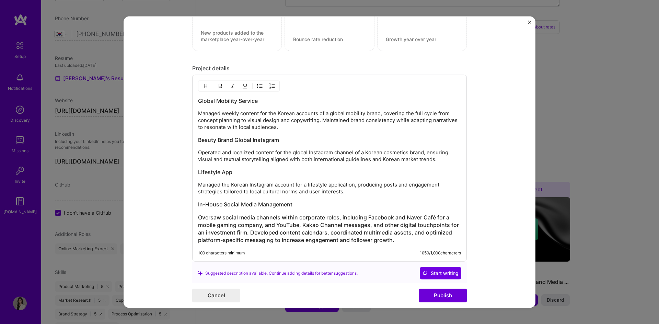
scroll to position [531, 0]
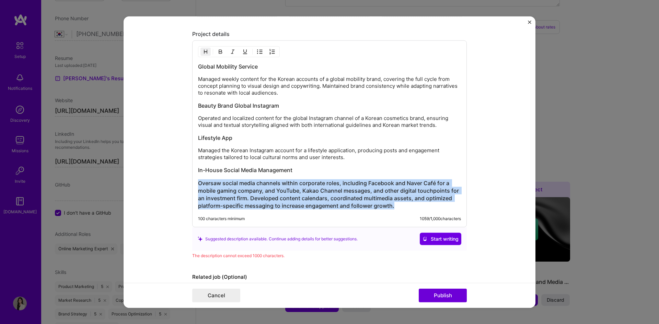
drag, startPoint x: 401, startPoint y: 208, endPoint x: 193, endPoint y: 180, distance: 209.7
click at [193, 180] on div "Global Mobility Service Managed weekly content for the Korean accounts of a glo…" at bounding box center [329, 133] width 274 height 187
click at [200, 55] on button "button" at bounding box center [205, 52] width 10 height 8
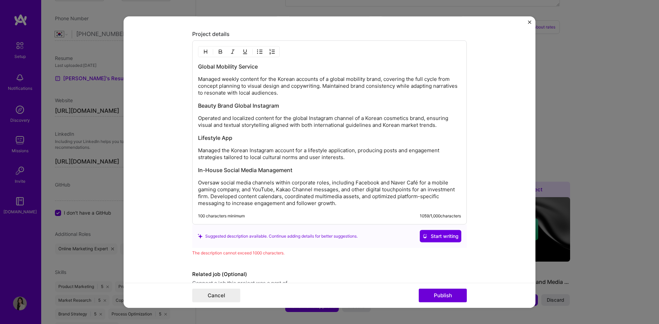
click at [330, 152] on p "Managed the Korean Instagram account for a lifestyle application, producing pos…" at bounding box center [329, 154] width 263 height 14
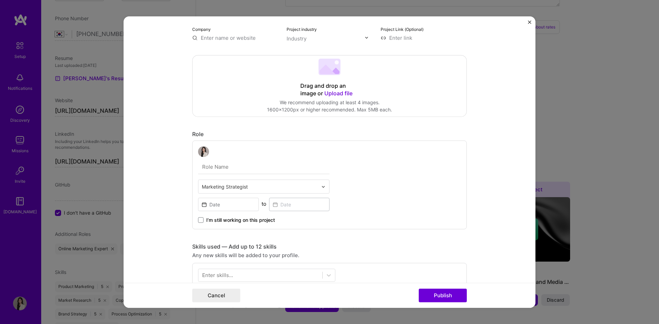
scroll to position [0, 0]
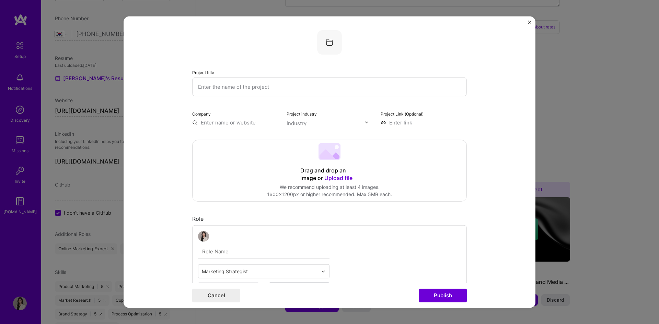
click at [222, 86] on input "text" at bounding box center [329, 86] width 274 height 19
paste input "Digital Content Management"
click at [291, 91] on input "Digital Content Management" at bounding box center [329, 86] width 274 height 19
type input "Digital Content Management"
click at [207, 121] on input "text" at bounding box center [235, 122] width 86 height 7
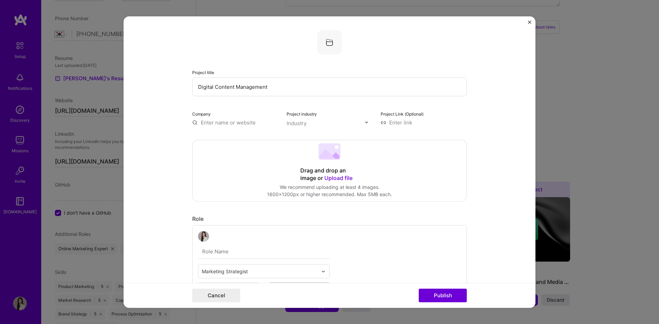
click at [194, 123] on input "text" at bounding box center [235, 122] width 86 height 7
click at [192, 123] on input "text" at bounding box center [235, 122] width 86 height 7
click at [327, 47] on img at bounding box center [329, 42] width 25 height 25
click at [326, 40] on img at bounding box center [329, 42] width 25 height 25
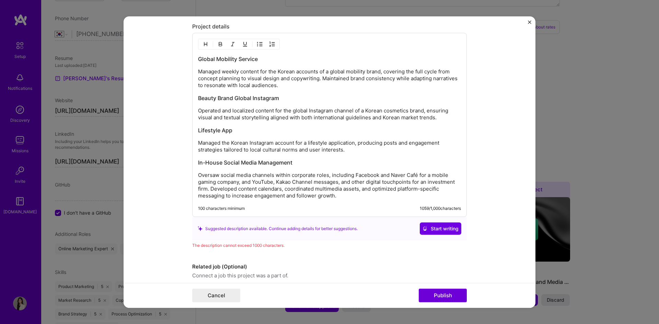
scroll to position [566, 0]
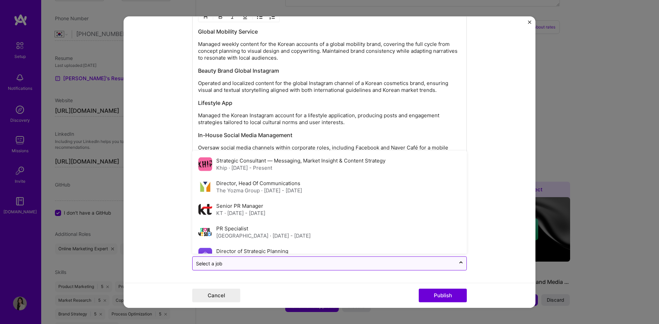
click at [239, 265] on input "text" at bounding box center [324, 263] width 256 height 7
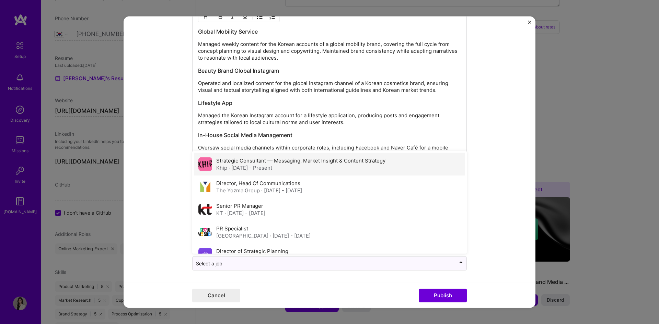
click at [237, 162] on label "Strategic Consultant — Messaging, Market Insight & Content Strategy" at bounding box center [300, 160] width 169 height 7
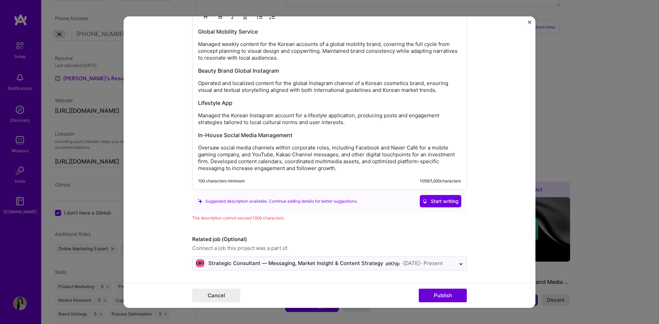
click at [164, 159] on form "Project title Digital Content Management Company Project industry Industry Proj…" at bounding box center [329, 162] width 412 height 292
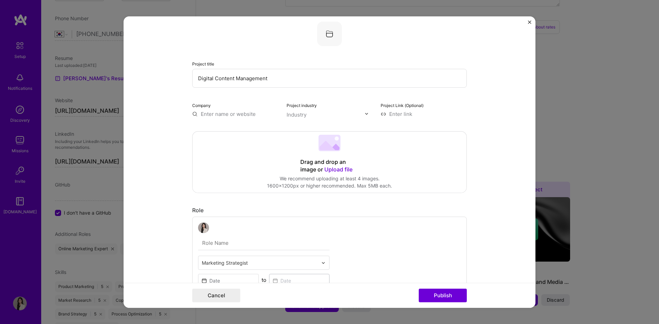
scroll to position [0, 0]
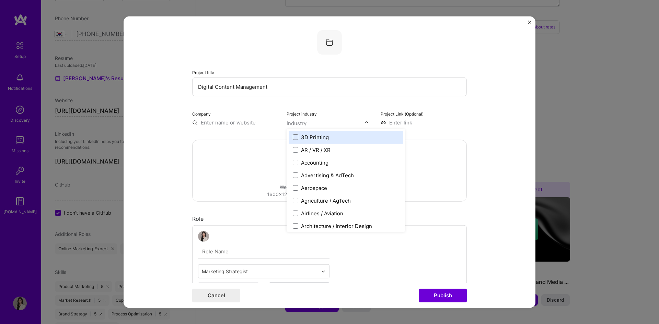
click at [291, 125] on div "Industry" at bounding box center [296, 122] width 20 height 7
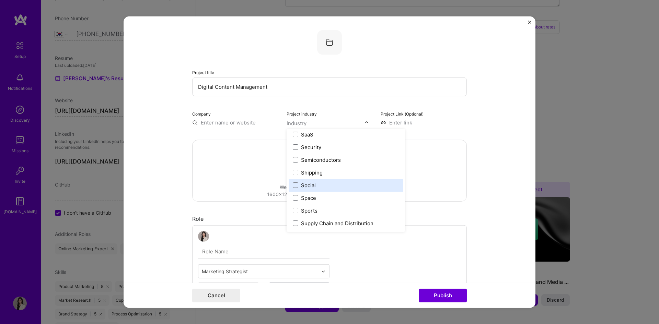
scroll to position [1424, 0]
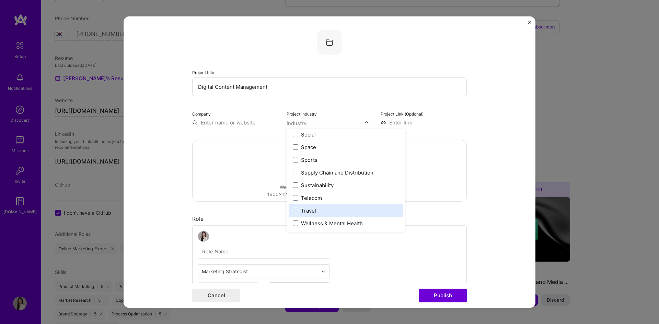
click at [331, 212] on label "Travel" at bounding box center [346, 210] width 106 height 7
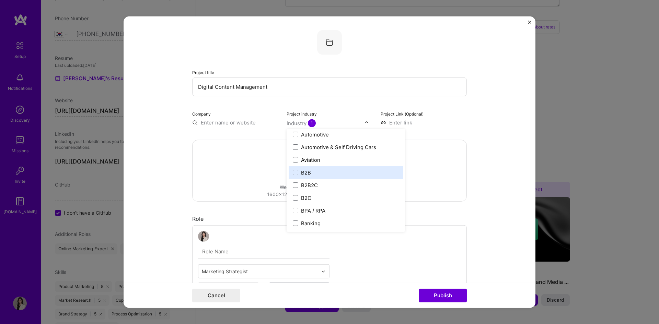
scroll to position [189, 0]
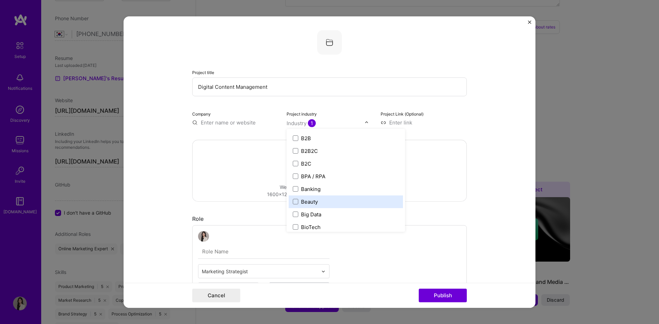
click at [319, 203] on label "Beauty" at bounding box center [346, 201] width 106 height 7
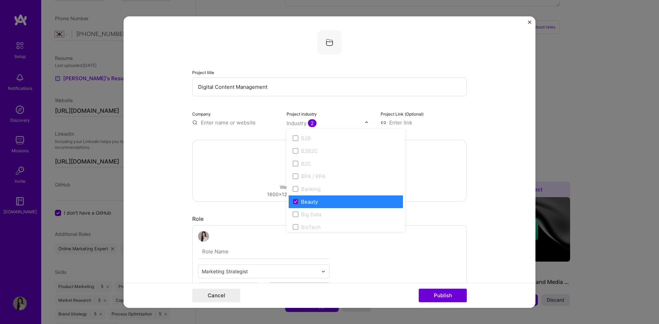
click at [506, 147] on form "Project title Digital Content Management Company Project industry option Beauty…" at bounding box center [329, 162] width 412 height 292
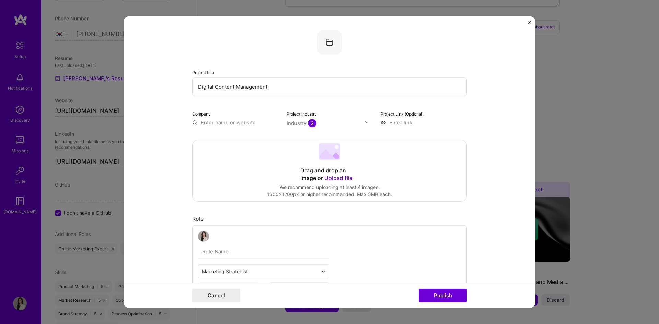
click at [220, 121] on input "text" at bounding box center [235, 122] width 86 height 7
click at [173, 174] on form "Project title Digital Content Management Company Project industry Industry 2 Pr…" at bounding box center [329, 162] width 412 height 292
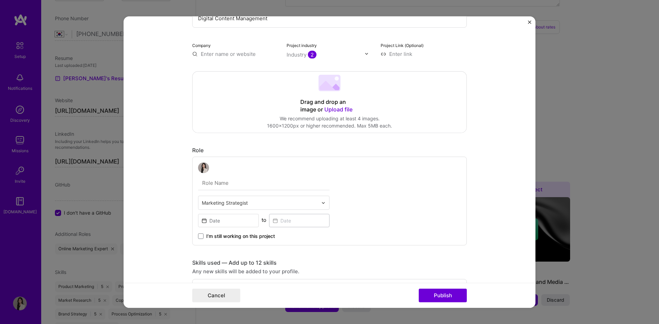
scroll to position [171, 0]
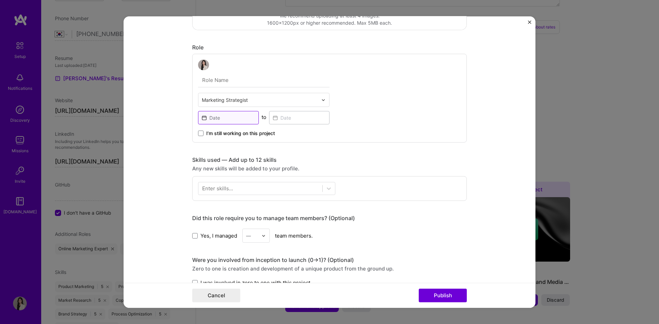
click at [233, 117] on input at bounding box center [228, 117] width 61 height 13
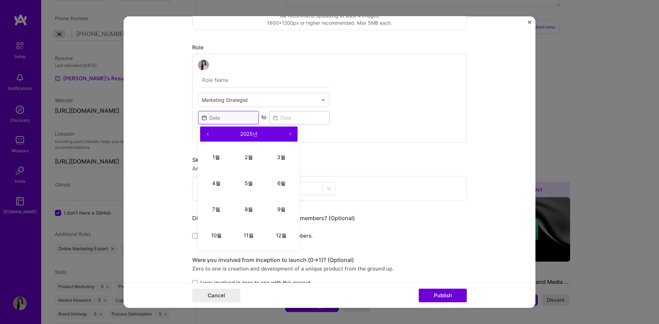
click at [233, 117] on input at bounding box center [228, 117] width 61 height 13
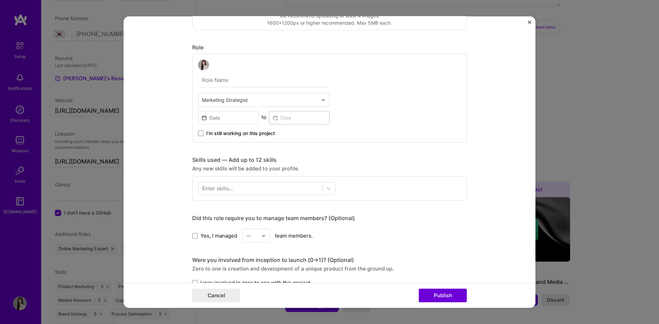
click at [176, 125] on form "Project title Digital Content Management Company Project industry Industry 2 Pr…" at bounding box center [329, 162] width 412 height 292
click at [198, 132] on span at bounding box center [200, 133] width 5 height 5
click at [0, 0] on input "I’m still working on this project" at bounding box center [0, 0] width 0 height 0
click at [232, 117] on input at bounding box center [228, 117] width 61 height 13
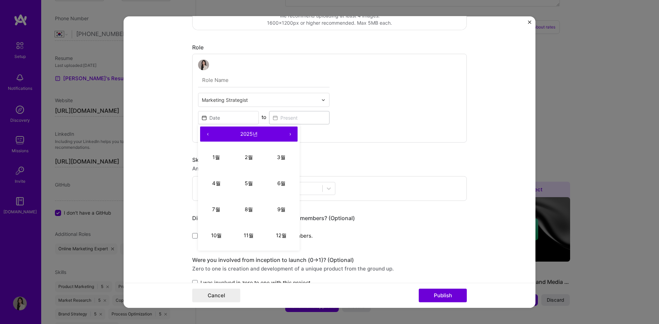
click at [234, 98] on input "text" at bounding box center [260, 99] width 116 height 7
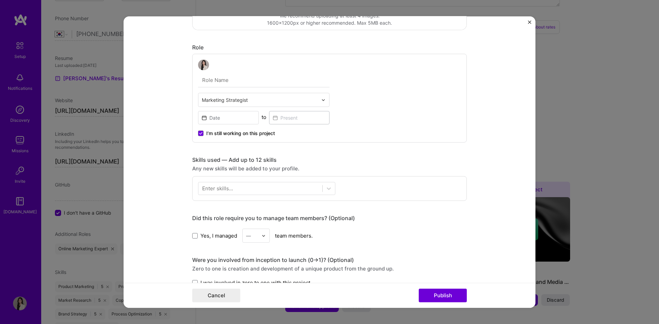
click at [174, 113] on form "Project title Digital Content Management Company Project industry Industry 2 Pr…" at bounding box center [329, 162] width 412 height 292
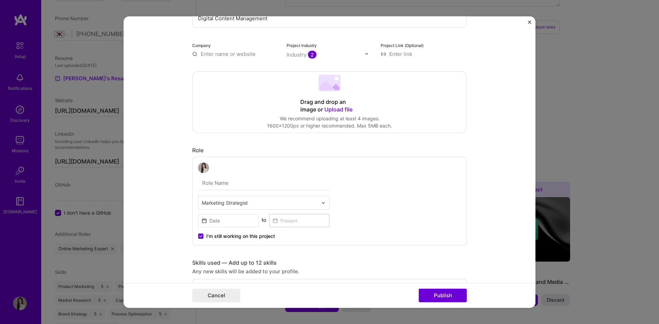
scroll to position [0, 0]
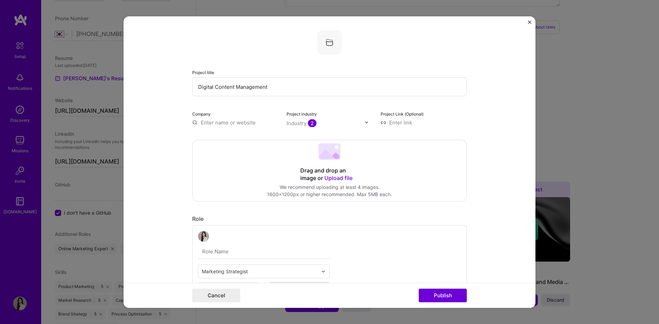
click at [206, 119] on input "text" at bounding box center [235, 122] width 86 height 7
click at [336, 44] on img at bounding box center [329, 42] width 25 height 25
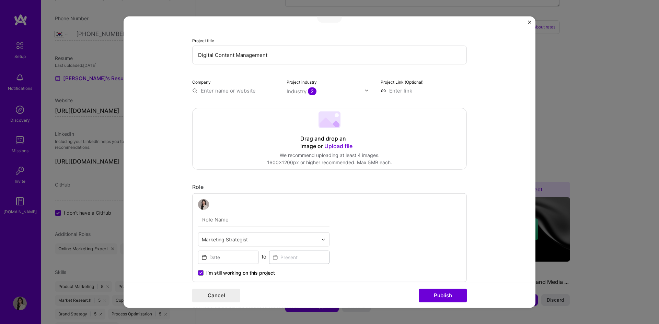
scroll to position [103, 0]
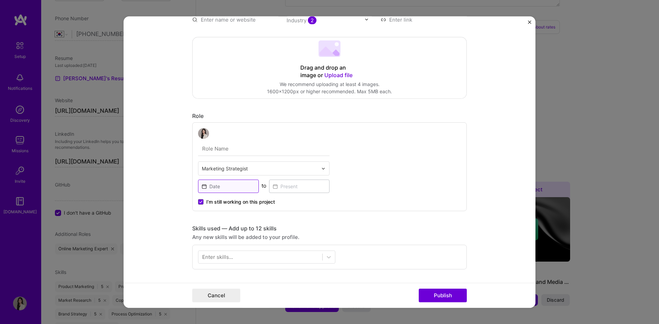
click at [219, 188] on input at bounding box center [228, 186] width 61 height 13
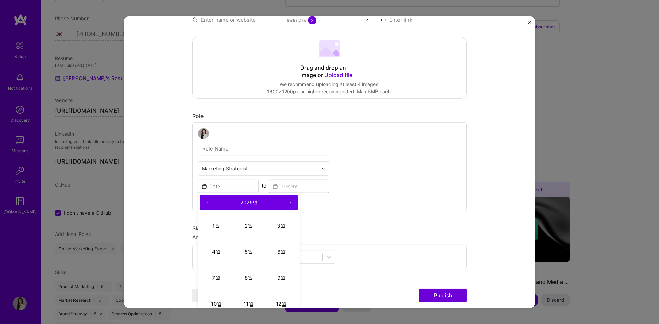
click at [204, 203] on button "‹" at bounding box center [207, 202] width 15 height 15
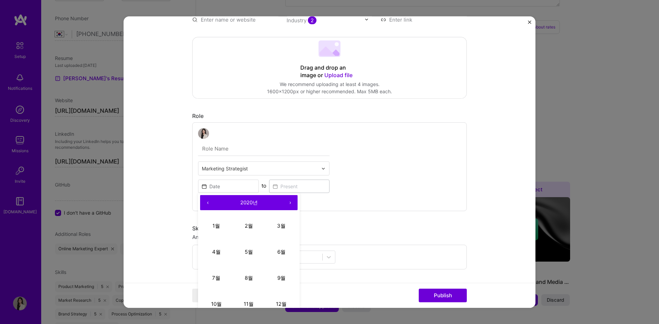
click at [204, 203] on button "‹" at bounding box center [207, 202] width 15 height 15
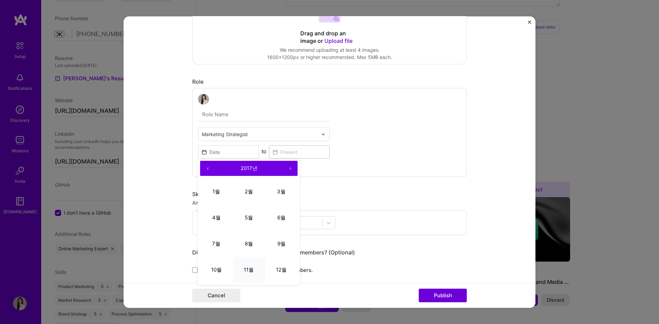
click at [252, 272] on button "11월" at bounding box center [249, 270] width 33 height 26
type input "[DATE]"
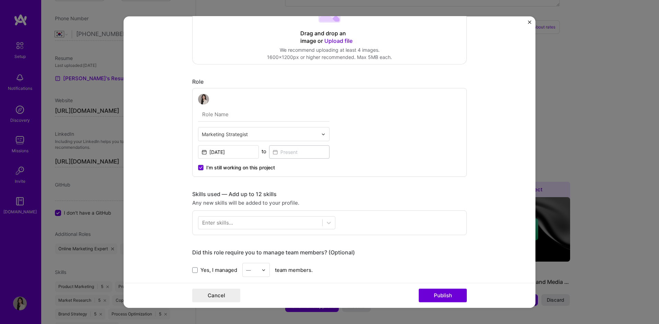
click at [177, 177] on form "Project title Digital Content Management Company Project industry Industry 2 Pr…" at bounding box center [329, 162] width 412 height 292
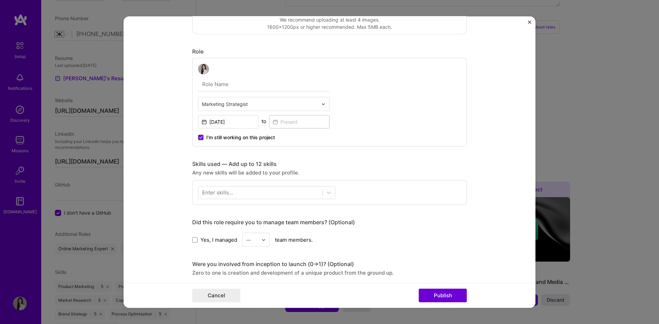
scroll to position [171, 0]
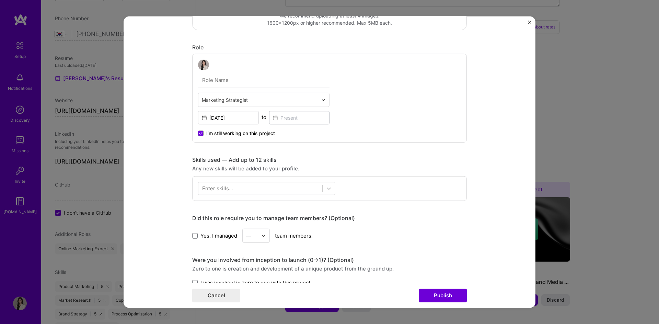
click at [221, 187] on div "Enter skills..." at bounding box center [217, 188] width 31 height 7
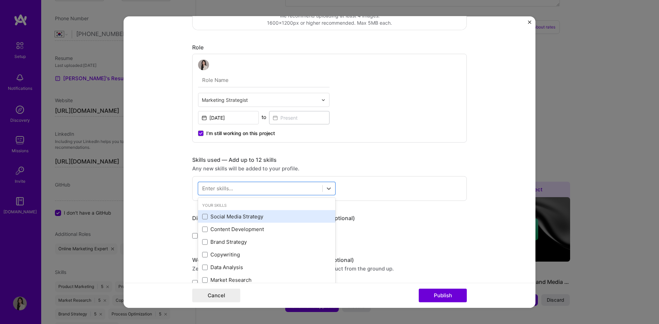
click at [245, 216] on div "Social Media Strategy" at bounding box center [266, 216] width 129 height 7
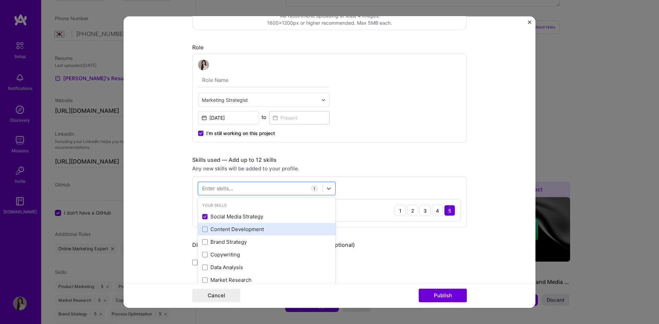
click at [243, 231] on div "Content Development" at bounding box center [266, 229] width 129 height 7
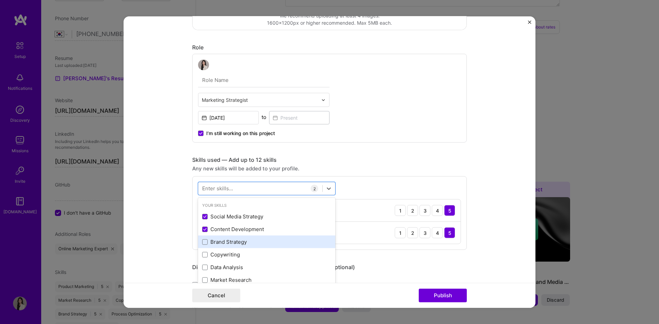
click at [234, 245] on div "Brand Strategy" at bounding box center [266, 241] width 129 height 7
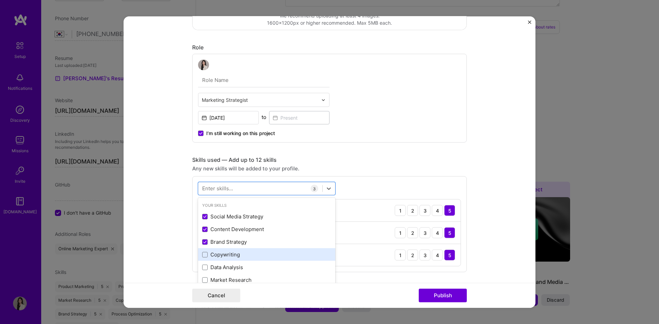
click at [229, 256] on div "Copywriting" at bounding box center [266, 254] width 129 height 7
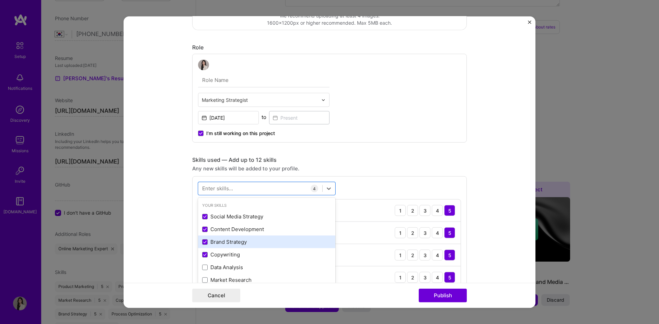
scroll to position [34, 0]
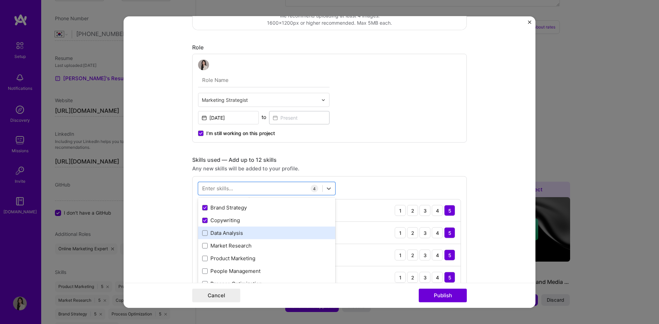
click at [237, 235] on div "Data Analysis" at bounding box center [266, 232] width 129 height 7
click at [234, 238] on div "Data Analysis" at bounding box center [266, 233] width 137 height 13
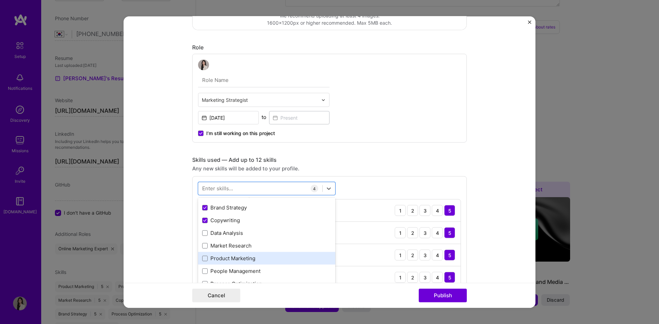
scroll to position [69, 0]
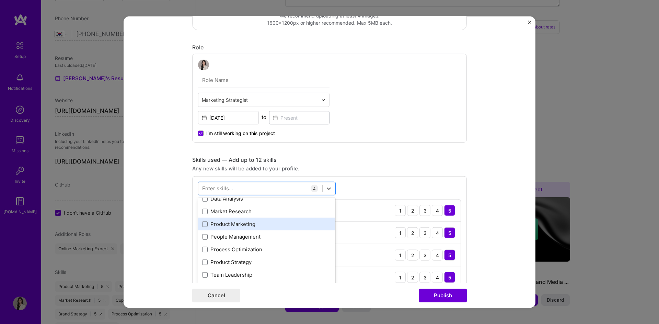
click at [238, 226] on div "Product Marketing" at bounding box center [266, 224] width 129 height 7
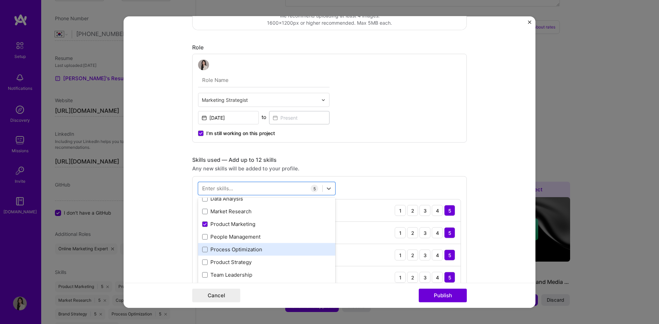
scroll to position [103, 0]
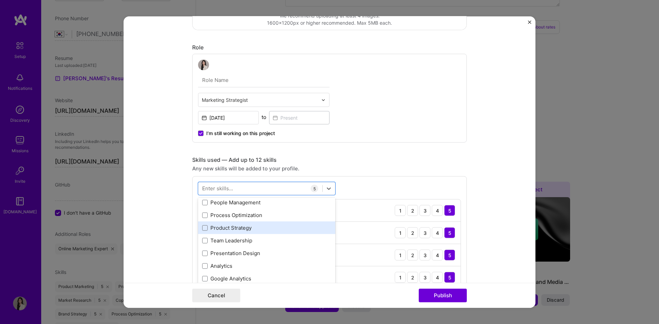
click at [244, 229] on div "Product Strategy" at bounding box center [266, 227] width 129 height 7
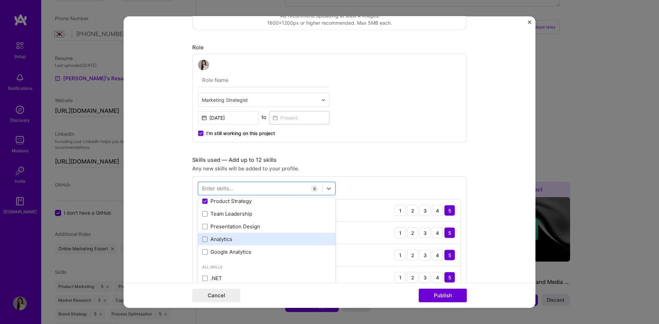
scroll to position [137, 0]
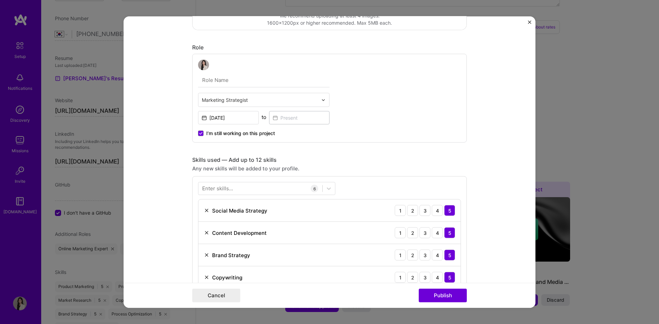
click at [157, 243] on form "Project title Digital Content Management Company Project industry Industry 2 Pr…" at bounding box center [329, 162] width 412 height 292
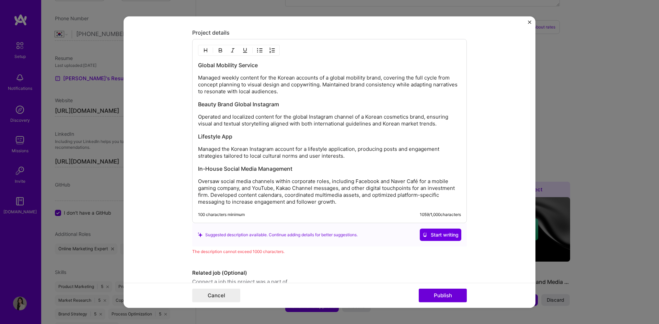
scroll to position [704, 0]
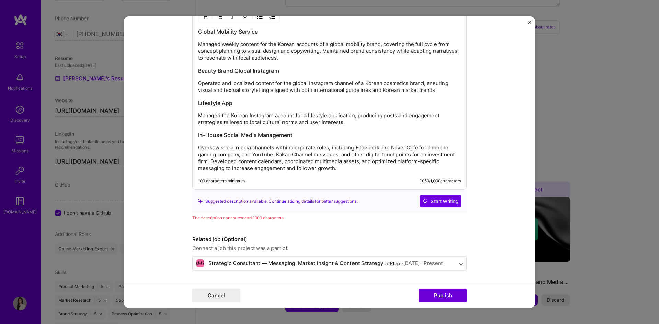
click at [353, 169] on p "Oversaw social media channels within corporate roles, including Facebook and Na…" at bounding box center [329, 157] width 263 height 27
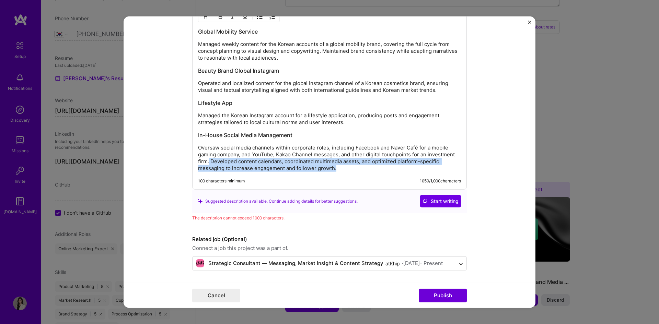
drag, startPoint x: 207, startPoint y: 162, endPoint x: 405, endPoint y: 168, distance: 198.0
click at [405, 168] on p "Oversaw social media channels within corporate roles, including Facebook and Na…" at bounding box center [329, 157] width 263 height 27
click at [338, 168] on p "Oversaw social media channels within corporate roles, including Facebook and Na…" at bounding box center [329, 157] width 263 height 27
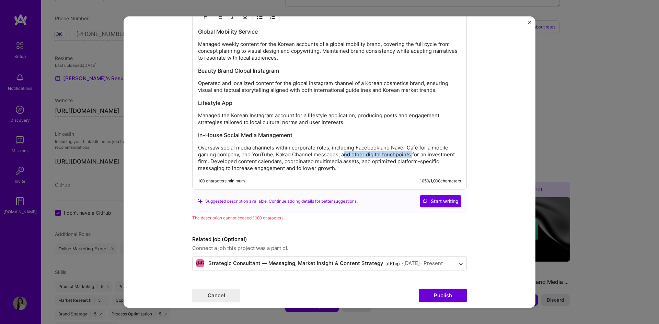
drag, startPoint x: 342, startPoint y: 155, endPoint x: 411, endPoint y: 154, distance: 68.9
click at [411, 154] on p "Oversaw social media channels within corporate roles, including Facebook and Na…" at bounding box center [329, 157] width 263 height 27
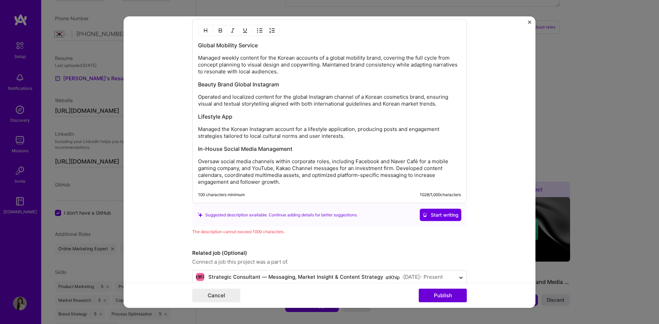
scroll to position [635, 0]
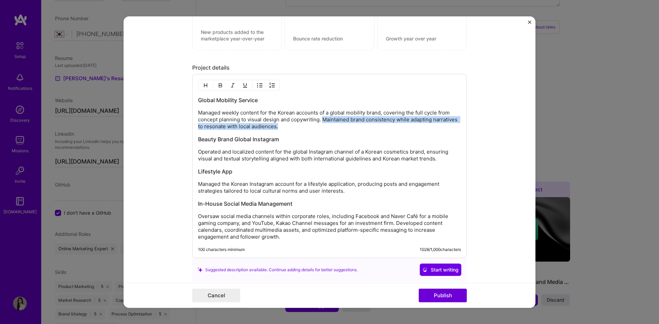
drag, startPoint x: 320, startPoint y: 121, endPoint x: 320, endPoint y: 127, distance: 6.5
click at [320, 127] on p "Managed weekly content for the Korean accounts of a global mobility brand, cove…" at bounding box center [329, 119] width 263 height 21
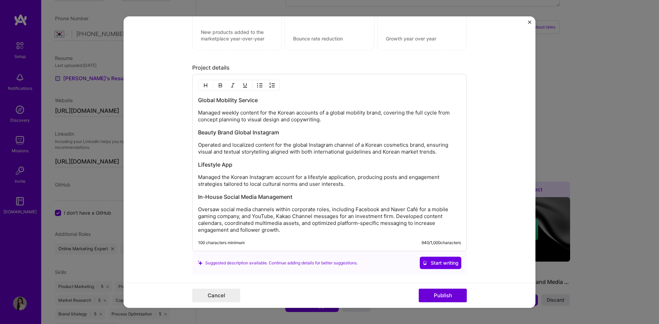
click at [363, 133] on h3 "Beauty Brand Global Instagram" at bounding box center [329, 133] width 263 height 8
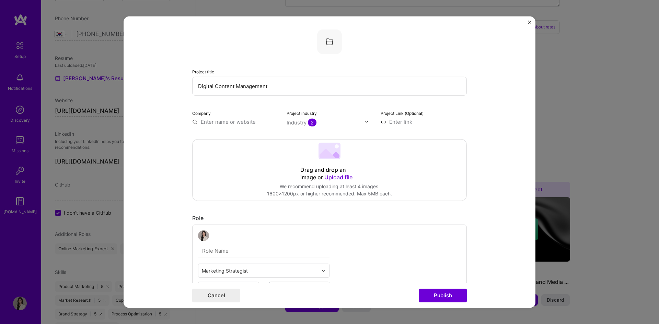
scroll to position [0, 0]
click at [329, 39] on img at bounding box center [329, 42] width 25 height 25
click at [209, 121] on input "text" at bounding box center [235, 122] width 86 height 7
type input "ㅏ"
type input "Khip"
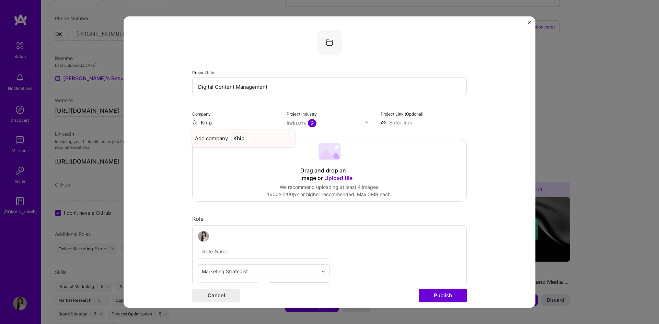
click at [239, 139] on div "Khip" at bounding box center [238, 138] width 16 height 12
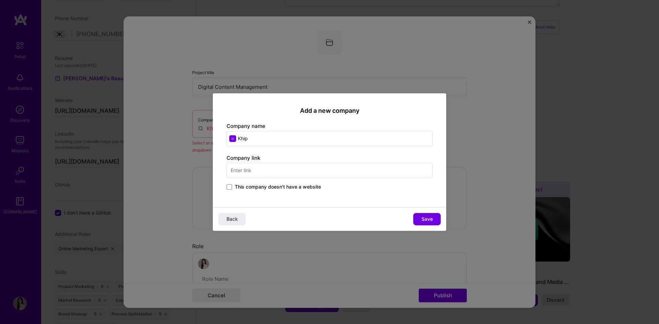
click at [256, 172] on input "text" at bounding box center [329, 170] width 206 height 15
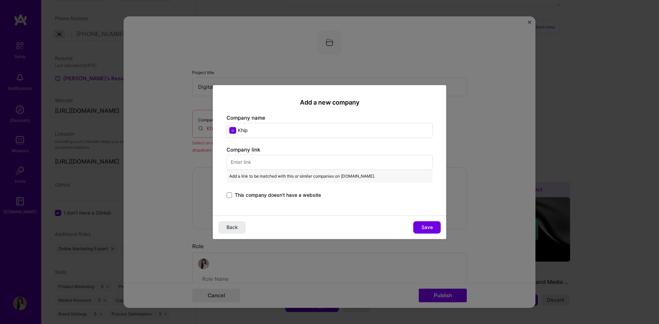
click at [263, 164] on input "text" at bounding box center [329, 162] width 206 height 15
click at [270, 162] on input "text" at bounding box center [329, 162] width 206 height 15
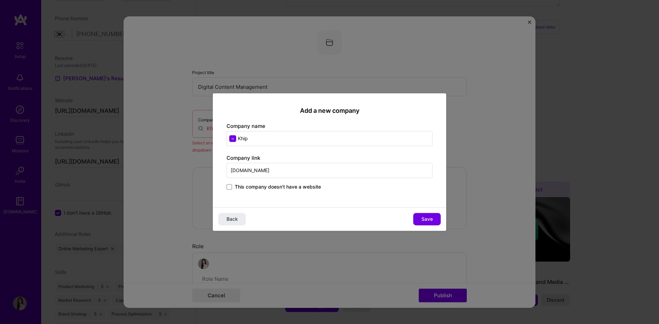
type input "[DOMAIN_NAME]"
click at [422, 216] on span "Save" at bounding box center [426, 219] width 11 height 7
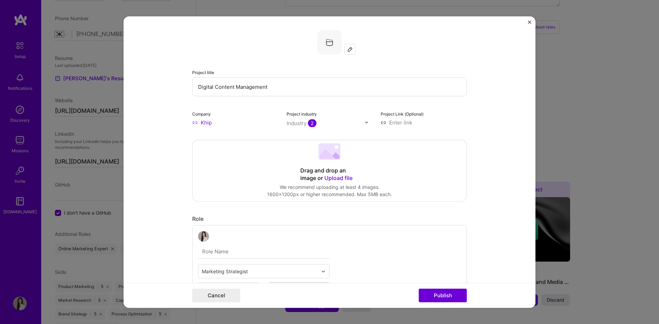
click at [347, 49] on img at bounding box center [349, 48] width 5 height 5
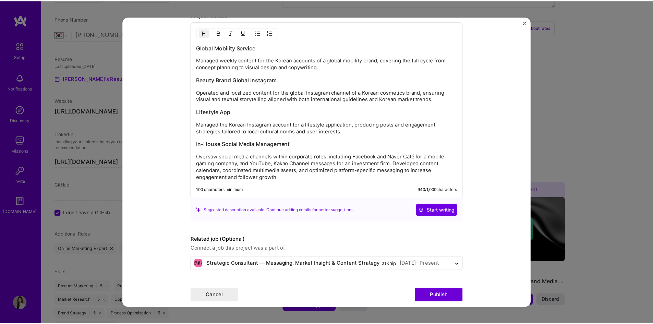
scroll to position [688, 0]
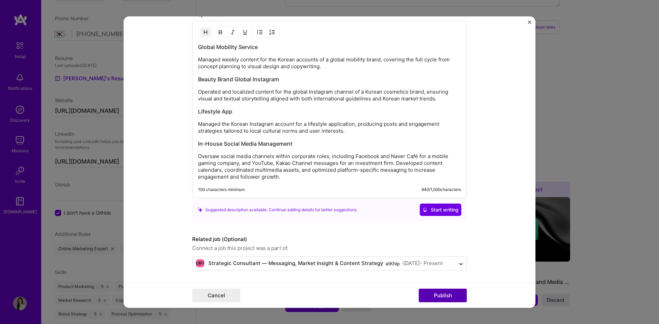
click at [446, 300] on button "Publish" at bounding box center [442, 296] width 48 height 14
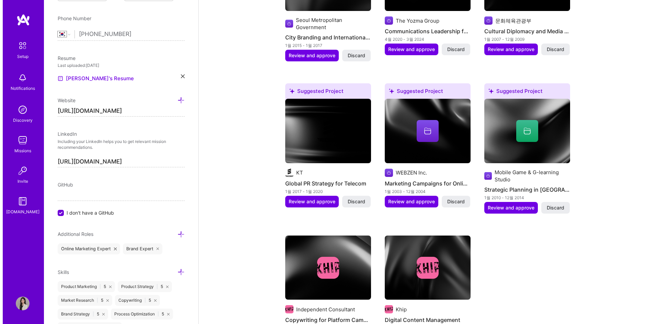
scroll to position [762, 0]
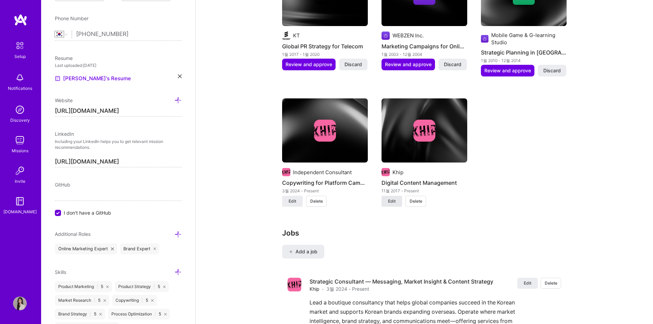
click at [393, 198] on span "Edit" at bounding box center [392, 201] width 8 height 6
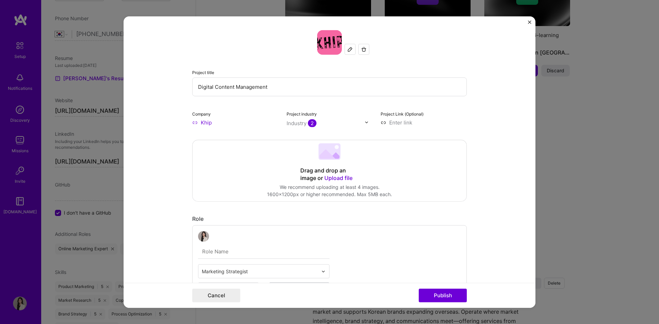
click at [338, 176] on span "Upload file" at bounding box center [338, 177] width 28 height 7
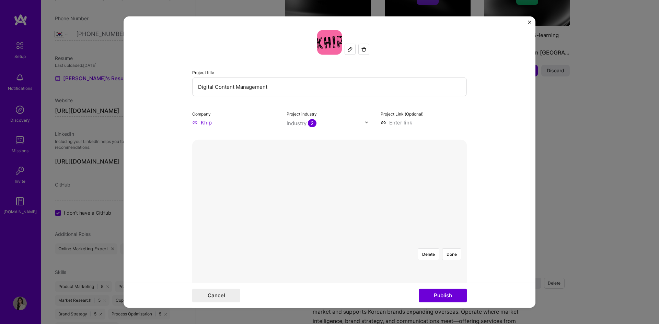
scroll to position [69, 0]
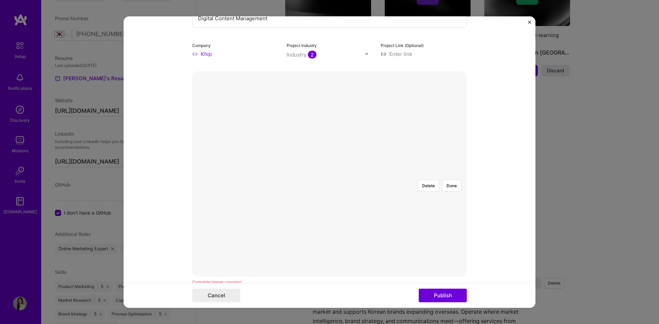
click at [386, 174] on div at bounding box center [432, 251] width 206 height 155
click at [407, 193] on div at bounding box center [432, 270] width 206 height 155
click at [448, 298] on button "Publish" at bounding box center [442, 296] width 48 height 14
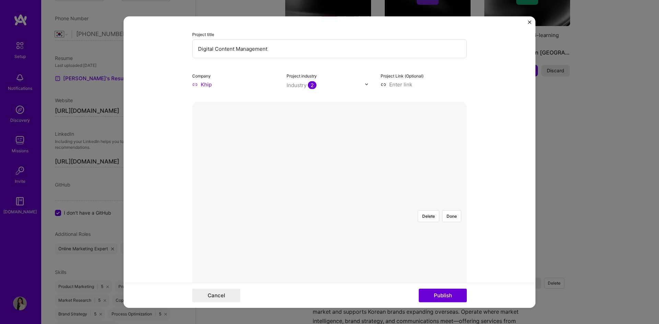
scroll to position [21, 0]
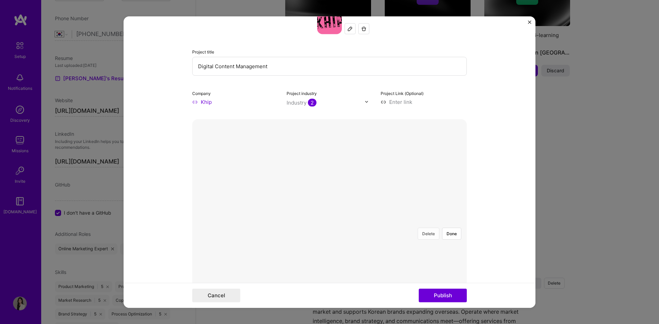
click at [431, 227] on button "Delete" at bounding box center [428, 233] width 22 height 12
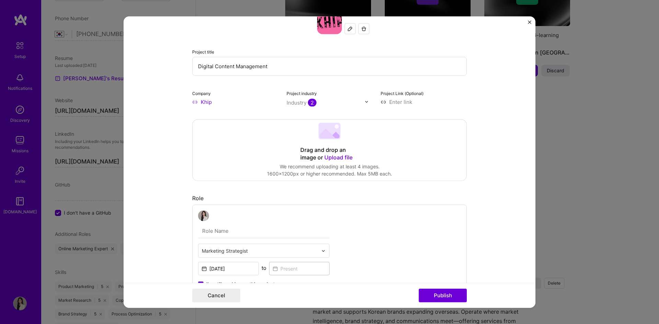
click at [431, 129] on div "Drag and drop an image or Upload file Upload file We recommend uploading at lea…" at bounding box center [329, 149] width 274 height 61
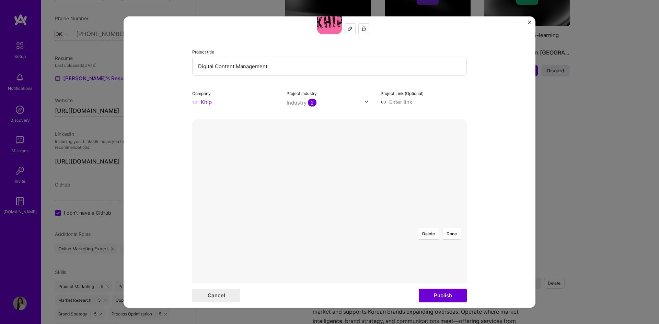
click at [361, 222] on div at bounding box center [432, 299] width 206 height 155
click at [359, 241] on div at bounding box center [432, 318] width 206 height 155
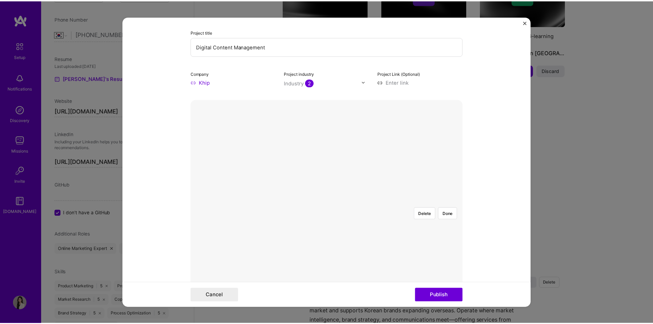
scroll to position [55, 0]
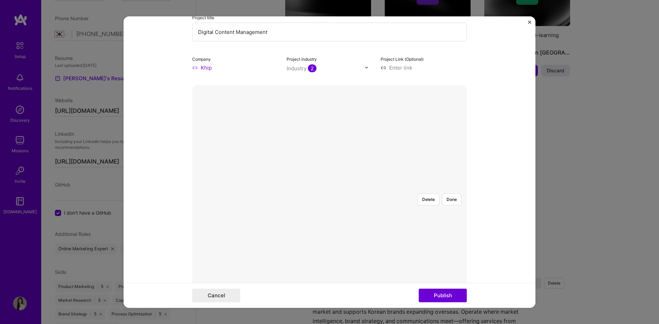
click at [377, 205] on div at bounding box center [432, 282] width 206 height 155
click at [451, 193] on button "Done" at bounding box center [451, 199] width 19 height 12
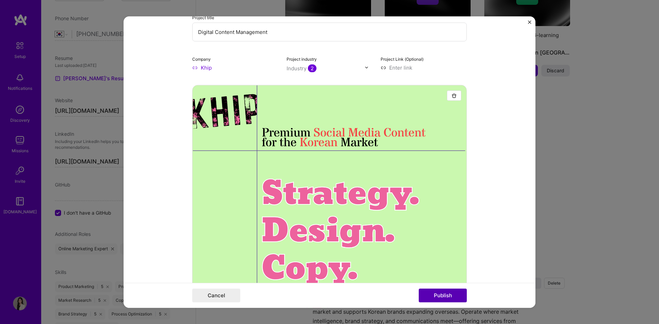
click at [455, 297] on button "Publish" at bounding box center [442, 296] width 48 height 14
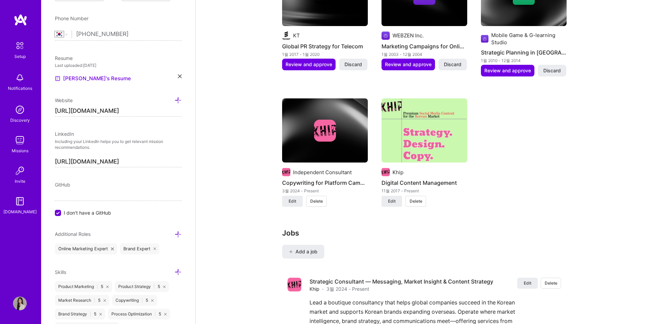
click at [554, 206] on div "Suggested Project Seoul Metropolitan Government City Branding and International…" at bounding box center [424, 4] width 285 height 421
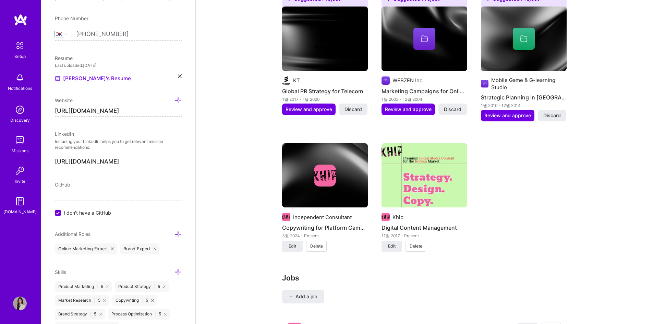
scroll to position [728, 0]
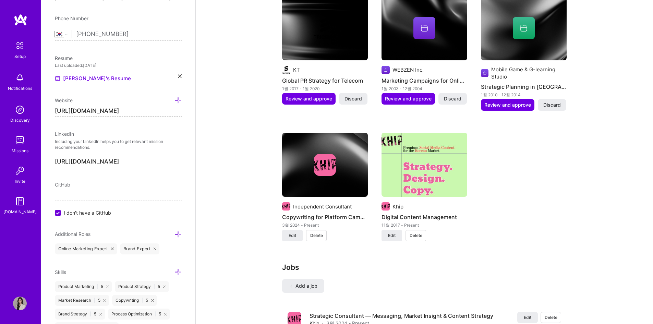
click at [555, 161] on div "Suggested Project Seoul Metropolitan Government City Branding and International…" at bounding box center [424, 39] width 285 height 421
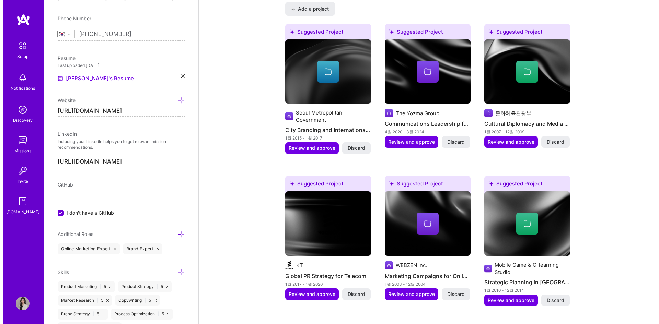
scroll to position [453, 0]
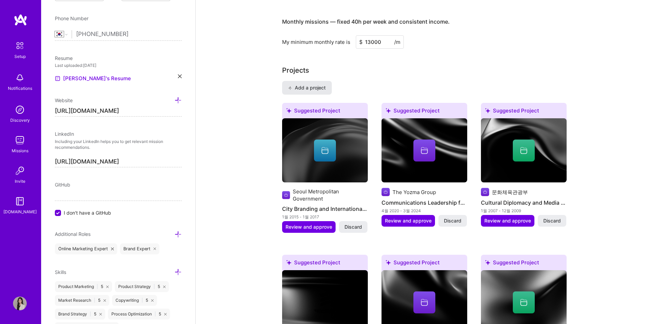
click at [303, 84] on span "Add a project" at bounding box center [306, 87] width 37 height 7
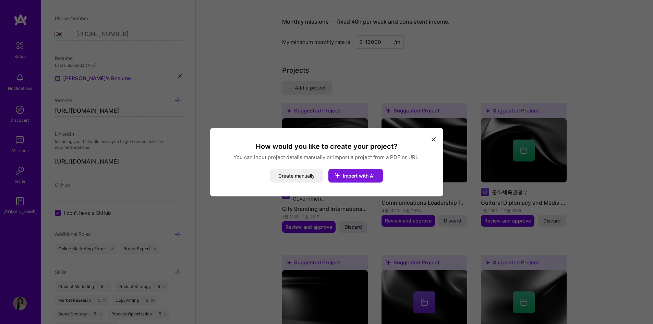
click at [353, 175] on span "Import with AI" at bounding box center [359, 176] width 32 height 6
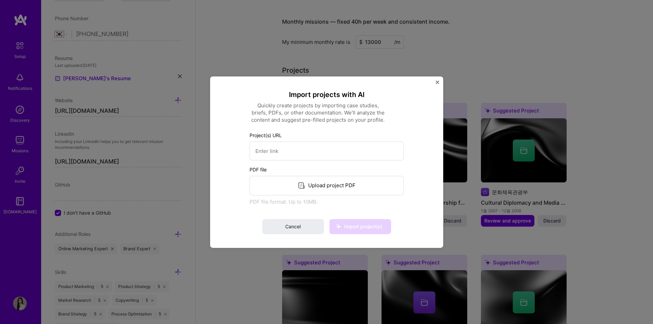
click at [435, 84] on div "Import projects with AI Quickly create projects by importing case studies, brie…" at bounding box center [326, 161] width 233 height 171
click at [439, 81] on img "Close" at bounding box center [437, 81] width 3 height 3
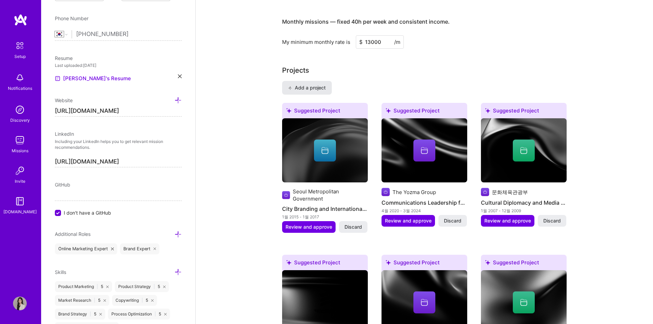
click at [299, 84] on span "Add a project" at bounding box center [306, 87] width 37 height 7
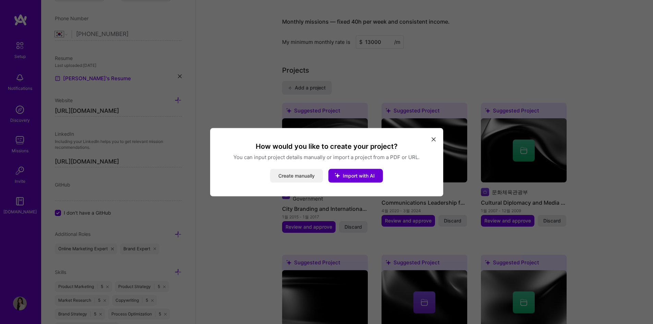
click at [279, 174] on button "Create manually" at bounding box center [296, 176] width 53 height 14
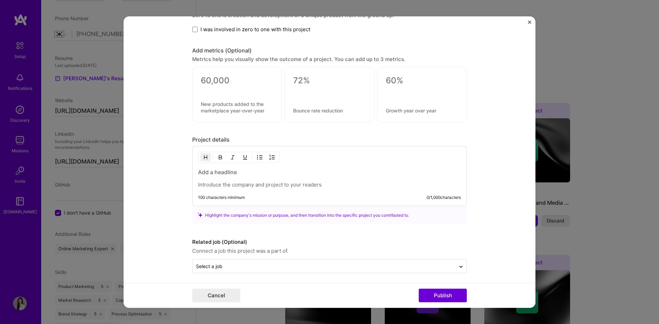
scroll to position [428, 0]
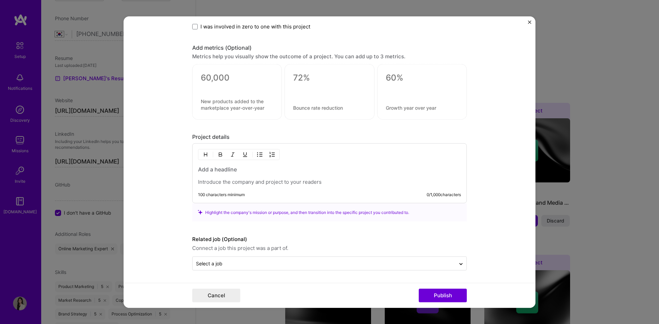
drag, startPoint x: 268, startPoint y: 184, endPoint x: 271, endPoint y: 181, distance: 4.4
click at [270, 184] on p at bounding box center [329, 182] width 263 height 7
click at [270, 176] on div at bounding box center [329, 176] width 263 height 20
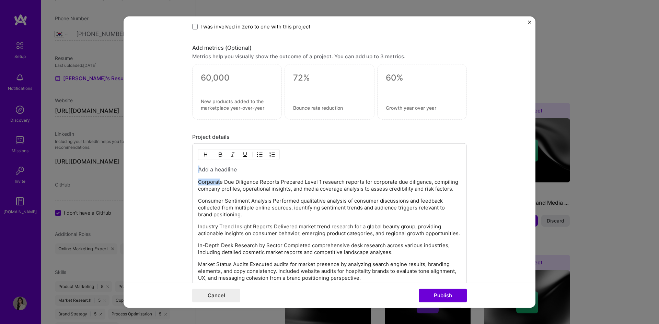
click at [218, 173] on div "Corporate Due Diligence Reports Prepared Level 1 research reports for corporate…" at bounding box center [329, 224] width 263 height 116
click at [229, 180] on p "Corporate Due Diligence Reports Prepared Level 1 research reports for corporate…" at bounding box center [329, 186] width 263 height 14
drag, startPoint x: 196, startPoint y: 182, endPoint x: 257, endPoint y: 199, distance: 63.7
click at [198, 182] on p "Corporate Due Diligence Reports Prepared Level 1 research reports for corporate…" at bounding box center [329, 186] width 263 height 14
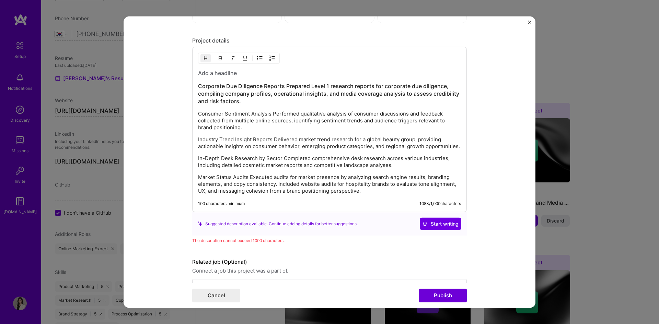
scroll to position [531, 0]
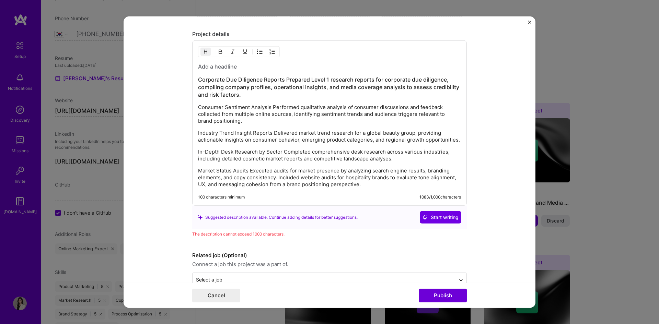
click at [285, 79] on h3 "Corporate Due Diligence Reports Prepared Level 1 research reports for corporate…" at bounding box center [329, 87] width 263 height 23
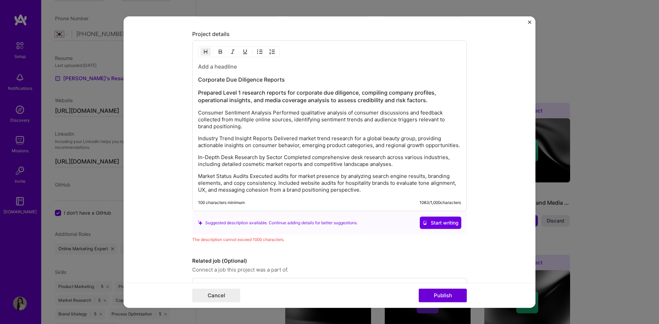
click at [272, 112] on p "Consumer Sentiment Analysis Performed qualitative analysis of consumer discussi…" at bounding box center [329, 119] width 263 height 21
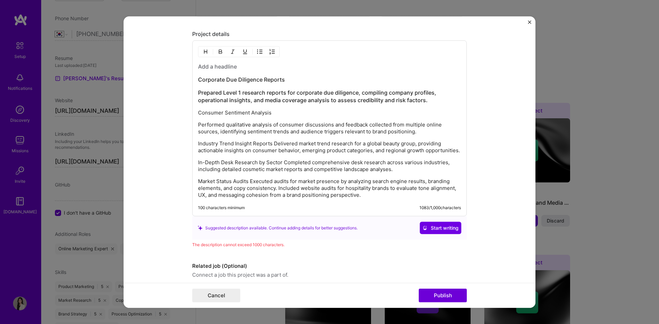
click at [271, 143] on p "Industry Trend Insight Reports Delivered market trend research for a global bea…" at bounding box center [329, 147] width 263 height 14
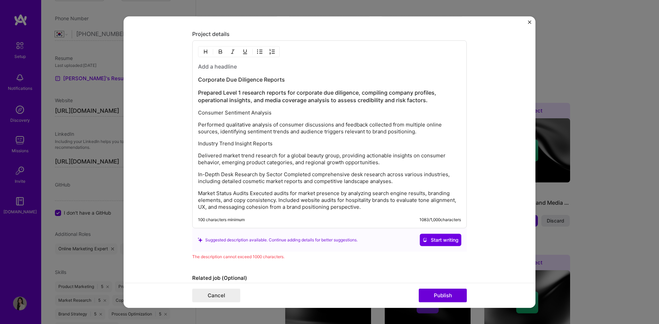
click at [280, 173] on p "In-Depth Desk Research by Sector Completed comprehensive desk research across v…" at bounding box center [329, 178] width 263 height 14
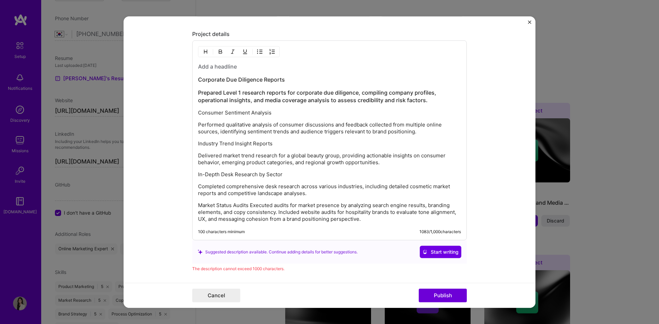
click at [247, 204] on p "Market Status Audits Executed audits for market presence by analyzing search en…" at bounding box center [329, 212] width 263 height 21
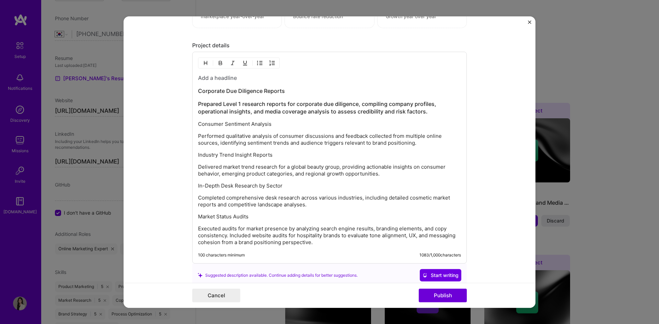
scroll to position [496, 0]
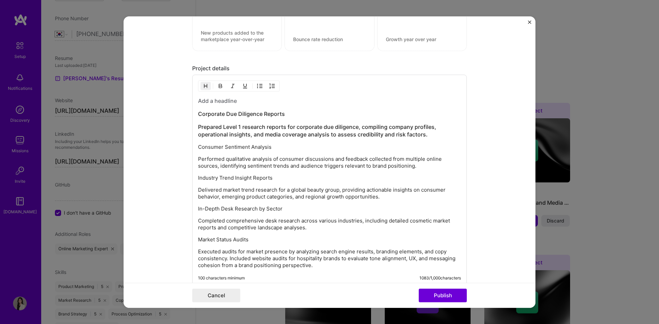
click at [307, 136] on h3 "Prepared Level 1 research reports for corporate due diligence, compiling compan…" at bounding box center [329, 130] width 263 height 15
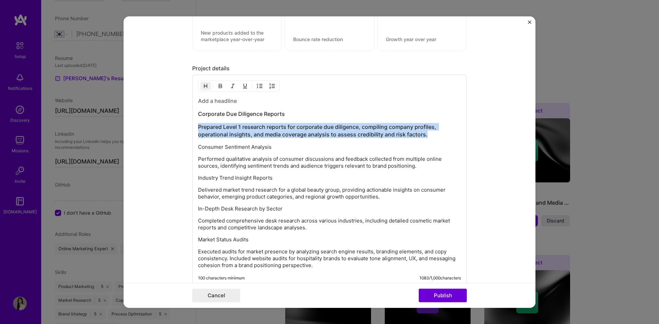
drag, startPoint x: 438, startPoint y: 137, endPoint x: 163, endPoint y: 128, distance: 274.9
click at [163, 128] on form "Project title Company Project industry Industry Project Link (Optional) Drag an…" at bounding box center [329, 162] width 412 height 292
drag, startPoint x: 289, startPoint y: 130, endPoint x: 302, endPoint y: 129, distance: 13.1
click at [288, 131] on h3 "Prepared Level 1 research reports for corporate due diligence, compiling compan…" at bounding box center [329, 130] width 263 height 15
click at [410, 137] on h3 "Prepared Level 1 research reports for corporate due diligence, compiling compan…" at bounding box center [329, 130] width 263 height 15
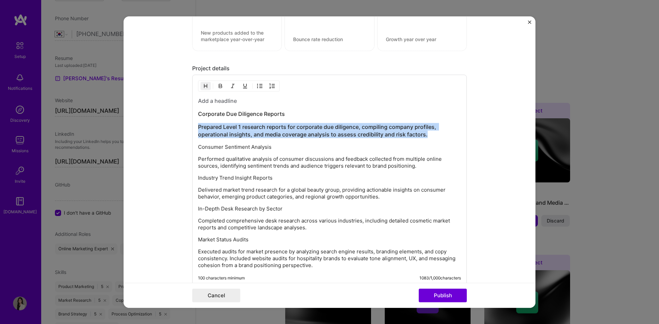
click at [425, 137] on h3 "Prepared Level 1 research reports for corporate due diligence, compiling compan…" at bounding box center [329, 130] width 263 height 15
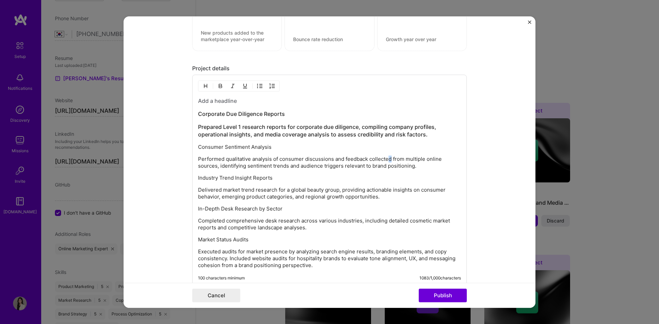
drag, startPoint x: 385, startPoint y: 157, endPoint x: 354, endPoint y: 157, distance: 31.6
click at [385, 157] on p "Performed qualitative analysis of consumer discussions and feedback collected f…" at bounding box center [329, 163] width 263 height 14
click at [198, 145] on p "Consumer Sentiment Analysis" at bounding box center [329, 147] width 263 height 7
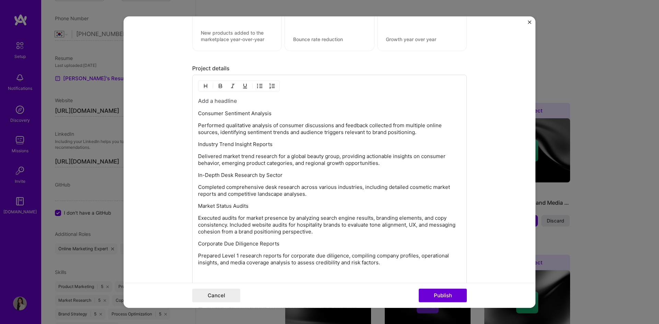
drag, startPoint x: 282, startPoint y: 113, endPoint x: 179, endPoint y: 112, distance: 102.2
click at [179, 112] on form "Project title Company Project industry Industry Project Link (Optional) Drag an…" at bounding box center [329, 162] width 412 height 292
click at [204, 85] on img "button" at bounding box center [205, 85] width 5 height 5
click at [278, 147] on p "Industry Trend Insight Reports" at bounding box center [329, 145] width 263 height 7
click at [198, 114] on strong "Consumer Sentiment Analysis" at bounding box center [238, 113] width 80 height 7
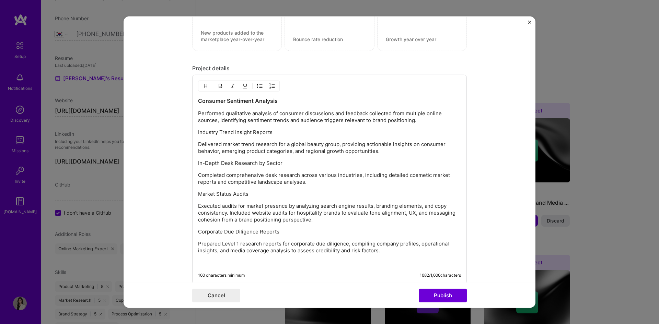
drag, startPoint x: 287, startPoint y: 132, endPoint x: 163, endPoint y: 127, distance: 123.6
click at [163, 127] on form "Project title Company Project industry Industry Project Link (Optional) Drag an…" at bounding box center [329, 162] width 412 height 292
click at [206, 86] on button "button" at bounding box center [205, 86] width 10 height 8
click at [245, 146] on p "Delivered market trend research for a global beauty group, providing actionable…" at bounding box center [329, 149] width 263 height 14
click at [391, 155] on p "Delivered market trend research for a global beauty group, providing actionable…" at bounding box center [329, 149] width 263 height 14
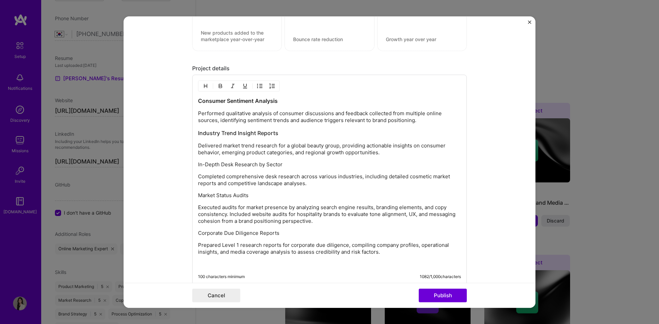
drag, startPoint x: 307, startPoint y: 164, endPoint x: 174, endPoint y: 159, distance: 132.8
click at [175, 162] on form "Project title Company Project industry Industry Project Link (Optional) Drag an…" at bounding box center [329, 162] width 412 height 292
click at [203, 87] on img "button" at bounding box center [205, 85] width 5 height 5
click at [248, 176] on p "Completed comprehensive desk research across various industries, including deta…" at bounding box center [329, 182] width 263 height 14
drag, startPoint x: 264, startPoint y: 198, endPoint x: 151, endPoint y: 199, distance: 113.5
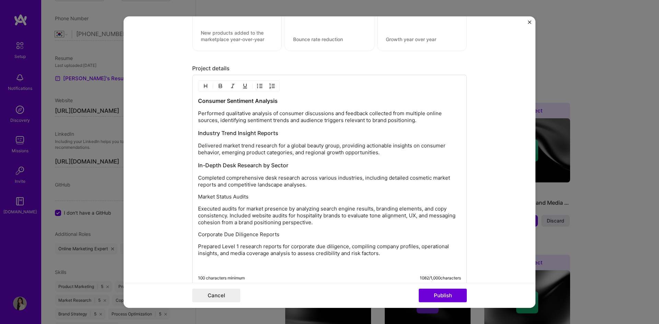
click at [151, 199] on form "Project title Company Project industry Industry Project Link (Optional) Drag an…" at bounding box center [329, 162] width 412 height 292
click at [205, 87] on img "button" at bounding box center [205, 85] width 5 height 5
click at [243, 216] on p "Executed audits for market presence by analyzing search engine results, brandin…" at bounding box center [329, 217] width 263 height 21
click at [325, 225] on p "Executed audits for market presence by analyzing search engine results, brandin…" at bounding box center [329, 217] width 263 height 21
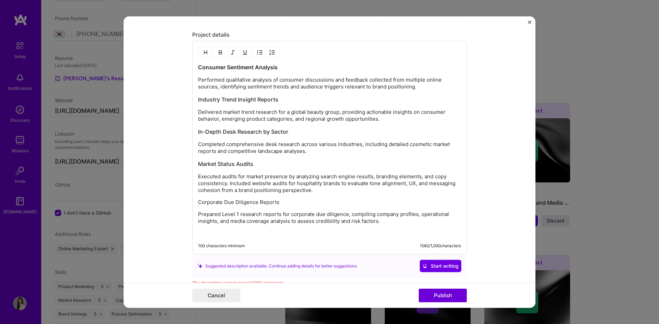
scroll to position [531, 0]
click at [278, 205] on div "Consumer Sentiment Analysis Performed qualitative analysis of consumer discussi…" at bounding box center [329, 149] width 263 height 173
drag, startPoint x: 286, startPoint y: 204, endPoint x: 169, endPoint y: 200, distance: 117.0
click at [169, 200] on form "Project title Company Project industry Industry Project Link (Optional) Drag an…" at bounding box center [329, 162] width 412 height 292
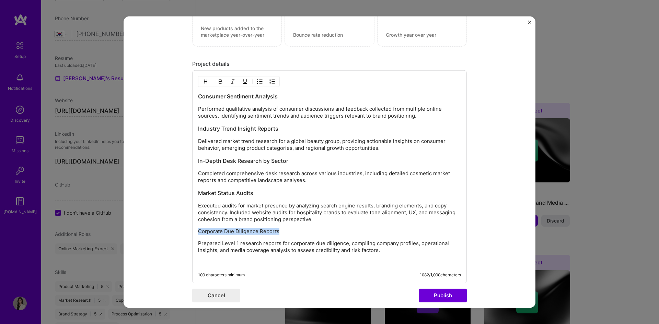
scroll to position [496, 0]
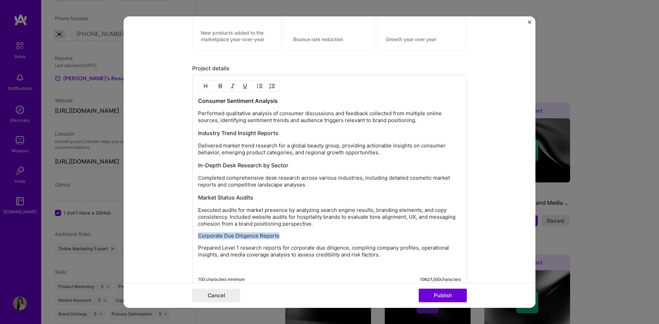
click at [204, 87] on img "button" at bounding box center [205, 85] width 5 height 5
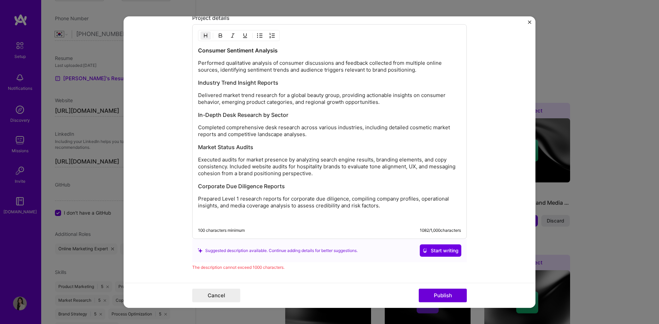
scroll to position [565, 0]
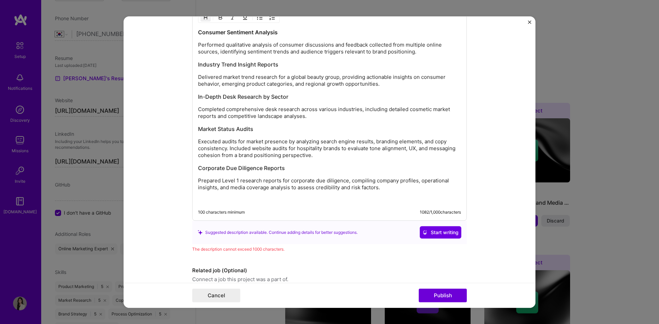
click at [252, 184] on p "Prepared Level 1 research reports for corporate due diligence, compiling compan…" at bounding box center [329, 184] width 263 height 14
click at [220, 180] on p "Prepared Level 1 research reports for corporate due diligence, compiling compan…" at bounding box center [329, 184] width 263 height 14
drag, startPoint x: 220, startPoint y: 180, endPoint x: 238, endPoint y: 182, distance: 18.4
click at [238, 182] on p "Prepared Level 1 research reports for corporate due diligence, compiling compan…" at bounding box center [329, 184] width 263 height 14
click at [354, 187] on p "Prepared base level research reports for corporate due diligence, compiling com…" at bounding box center [329, 184] width 263 height 14
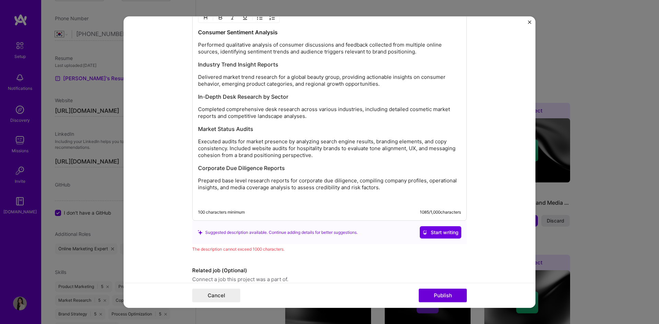
click at [424, 188] on p "Prepared base level research reports for corporate due diligence, compiling com…" at bounding box center [329, 184] width 263 height 14
click at [501, 176] on form "Project title Company Project industry Industry Project Link (Optional) Drag an…" at bounding box center [329, 162] width 412 height 292
click at [369, 186] on p "Prepared base level research reports for corporate due diligence, compiling com…" at bounding box center [329, 184] width 263 height 14
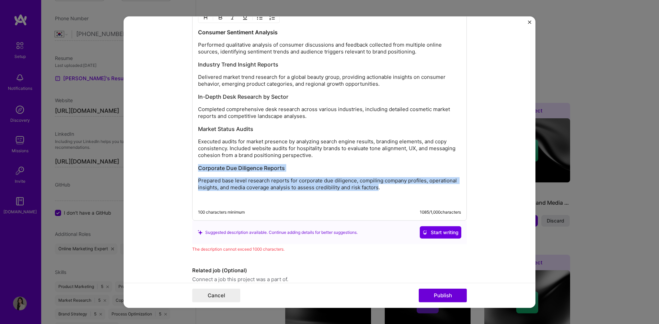
drag, startPoint x: 376, startPoint y: 189, endPoint x: 175, endPoint y: 165, distance: 202.1
click at [175, 165] on form "Project title Company Project industry Industry Project Link (Optional) Drag an…" at bounding box center [329, 162] width 412 height 292
click at [415, 165] on h3 "Corporate Due Diligence Reports" at bounding box center [329, 168] width 263 height 8
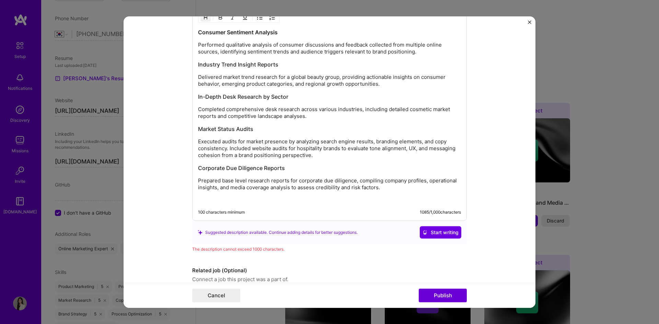
click at [403, 193] on div "Consumer Sentiment Analysis Performed qualitative analysis of consumer discussi…" at bounding box center [329, 115] width 263 height 175
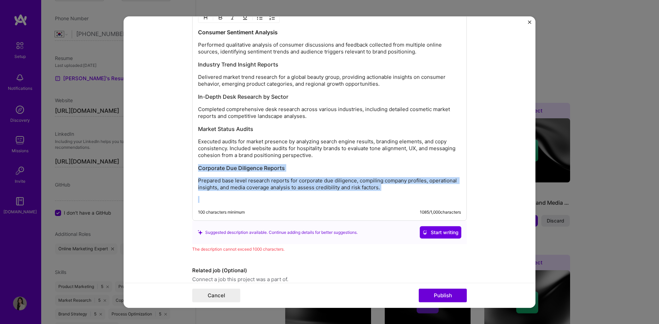
drag, startPoint x: 399, startPoint y: 190, endPoint x: 185, endPoint y: 169, distance: 215.4
click at [185, 169] on form "Project title Company Project industry Industry Project Link (Optional) Drag an…" at bounding box center [329, 162] width 412 height 292
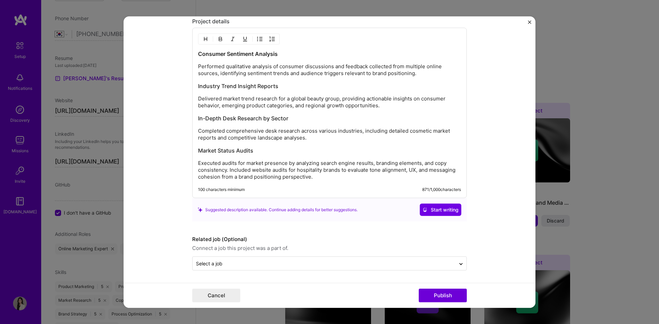
scroll to position [543, 0]
click at [348, 133] on p "Completed comprehensive desk research across various industries, including deta…" at bounding box center [329, 135] width 263 height 14
click at [335, 138] on p "Completed comprehensive desk research across various industries, including deta…" at bounding box center [329, 135] width 263 height 14
click at [380, 139] on p "Completed comprehensive desk research across various industries, including deta…" at bounding box center [329, 135] width 263 height 14
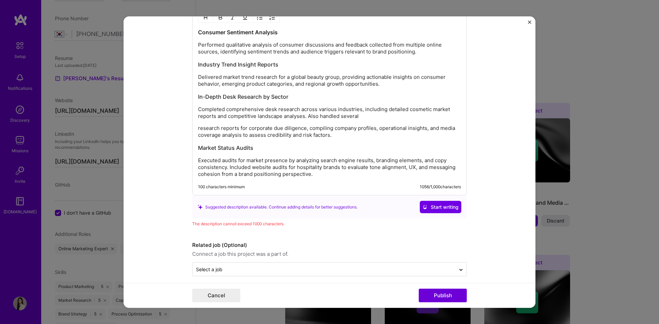
click at [362, 119] on p "Completed comprehensive desk research across various industries, including deta…" at bounding box center [329, 113] width 263 height 14
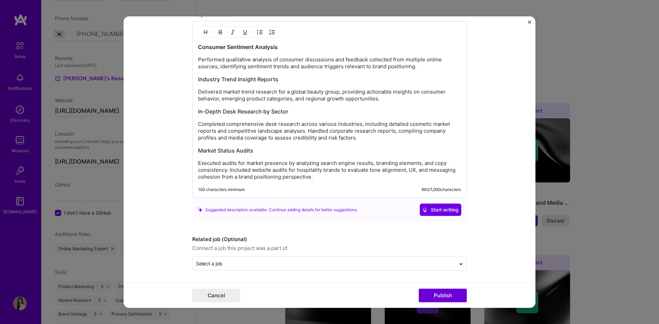
scroll to position [550, 0]
click at [508, 168] on form "Project title Company Project industry Industry Project Link (Optional) Drag an…" at bounding box center [329, 162] width 412 height 292
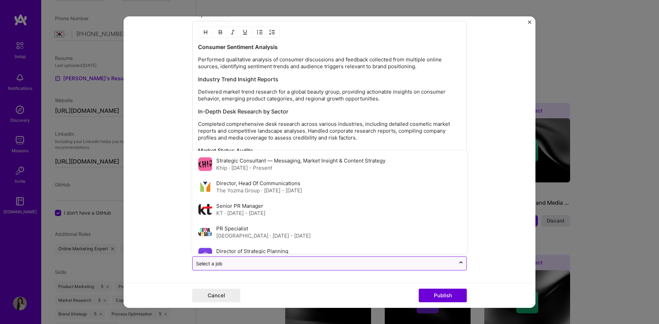
click at [267, 259] on div at bounding box center [324, 263] width 256 height 9
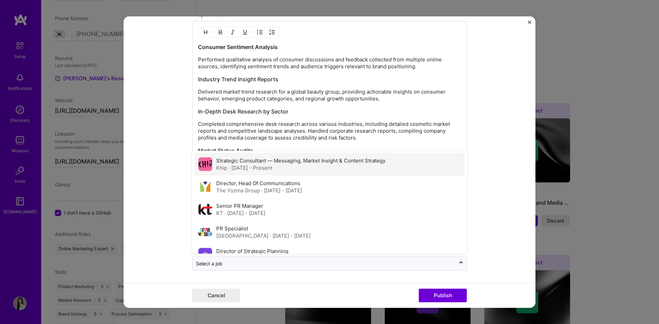
click at [234, 167] on span "· [DATE] - Present" at bounding box center [250, 168] width 44 height 7
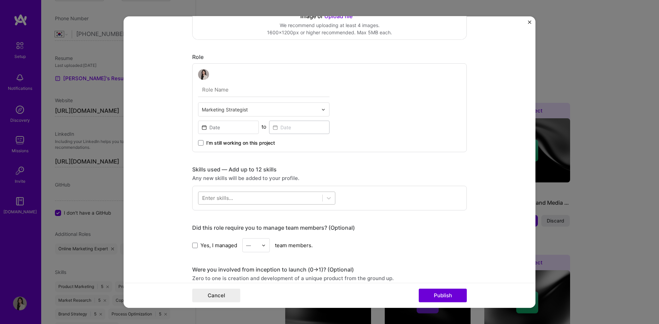
scroll to position [70, 0]
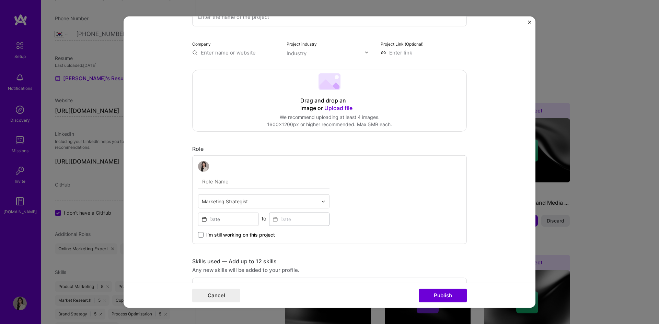
click at [215, 237] on span "I’m still working on this project" at bounding box center [240, 235] width 69 height 7
click at [0, 0] on input "I’m still working on this project" at bounding box center [0, 0] width 0 height 0
click at [230, 218] on input at bounding box center [228, 219] width 61 height 13
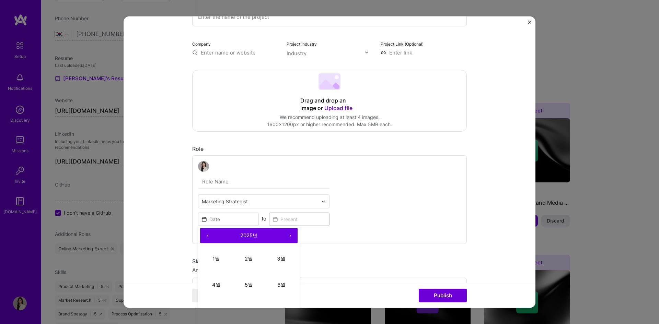
click at [206, 235] on button "‹" at bounding box center [207, 235] width 15 height 15
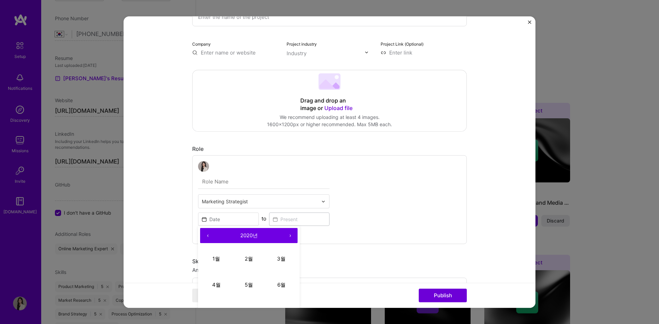
click at [206, 235] on button "‹" at bounding box center [207, 235] width 15 height 15
click at [208, 235] on button "‹" at bounding box center [207, 235] width 15 height 15
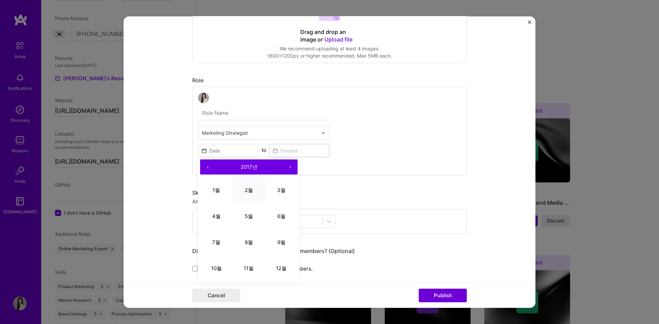
scroll to position [173, 0]
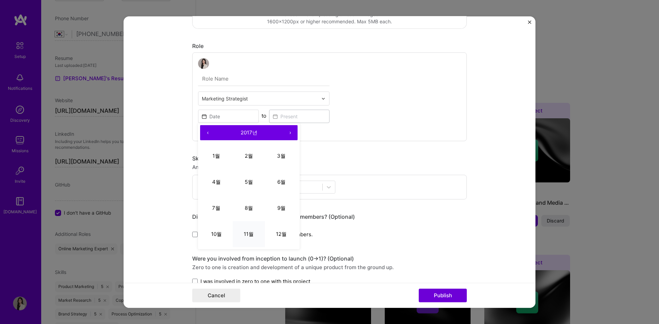
click at [244, 235] on abbr "11월" at bounding box center [249, 234] width 10 height 7
type input "[DATE]"
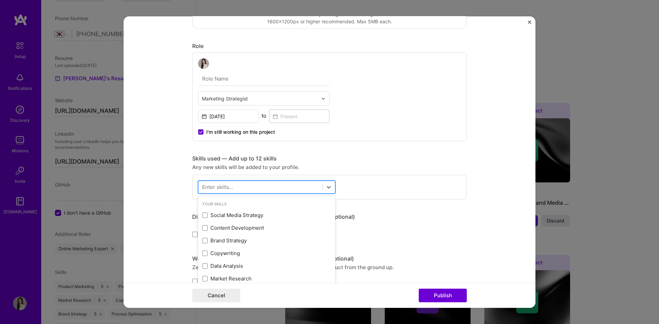
click at [301, 186] on div at bounding box center [260, 187] width 124 height 11
click at [254, 220] on div "Social Media Strategy" at bounding box center [266, 215] width 137 height 13
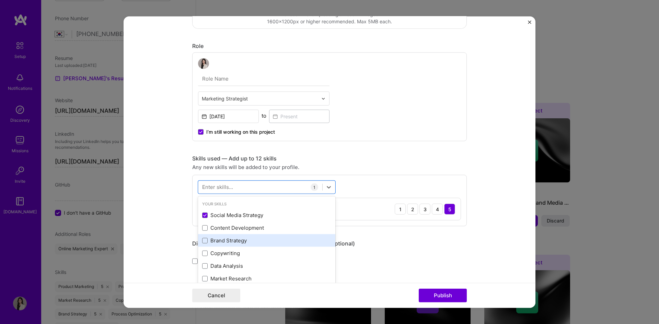
scroll to position [34, 0]
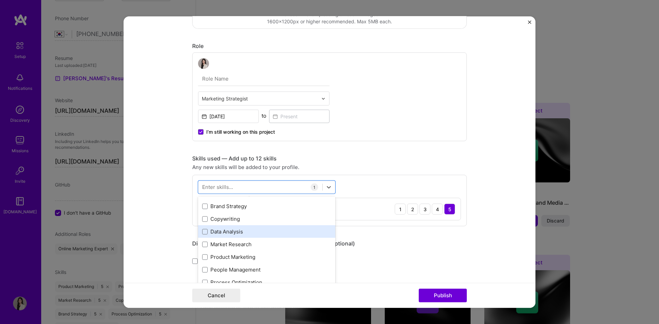
click at [234, 234] on div "Data Analysis" at bounding box center [266, 231] width 129 height 7
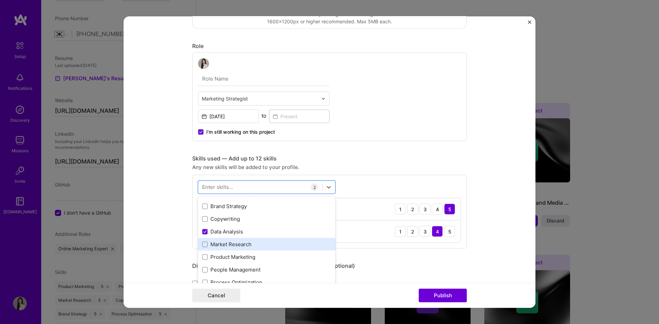
click at [233, 241] on div "Market Research" at bounding box center [266, 244] width 129 height 7
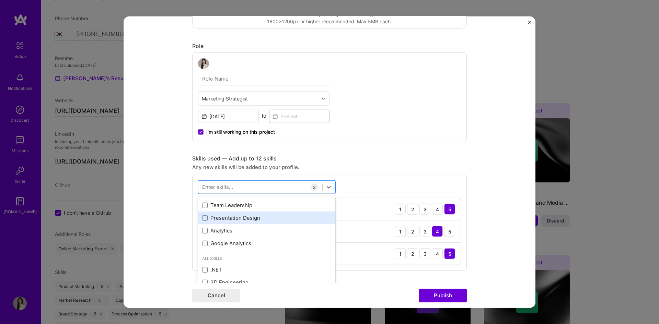
scroll to position [137, 0]
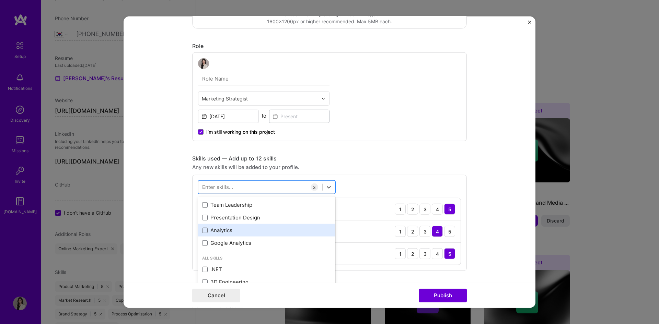
click at [227, 233] on div "Analytics" at bounding box center [266, 230] width 129 height 7
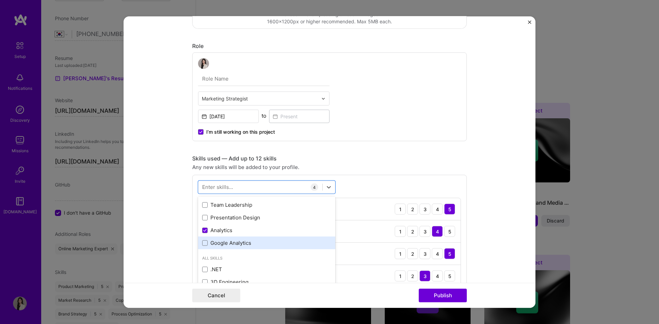
click at [217, 243] on div "Google Analytics" at bounding box center [266, 242] width 129 height 7
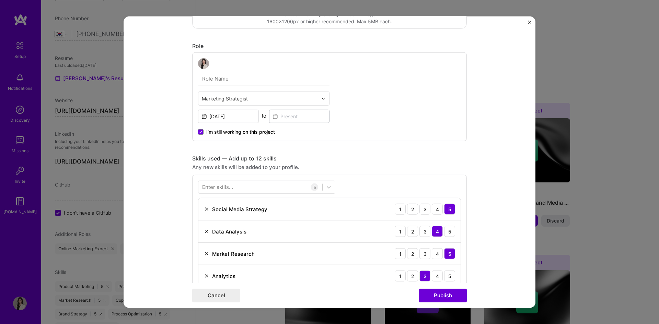
click at [505, 227] on form "Project title Company Project industry Industry Project Link (Optional) Drag an…" at bounding box center [329, 162] width 412 height 292
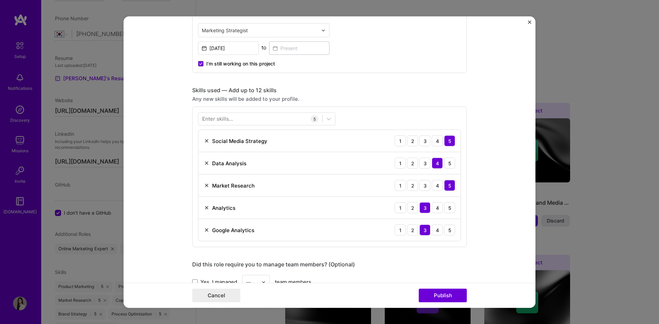
scroll to position [241, 0]
click at [447, 163] on div "5" at bounding box center [449, 162] width 11 height 11
click at [438, 207] on div "4" at bounding box center [436, 207] width 11 height 11
click at [447, 209] on div "5" at bounding box center [449, 207] width 11 height 11
click at [440, 229] on div "1 2 3 4 5" at bounding box center [424, 229] width 60 height 11
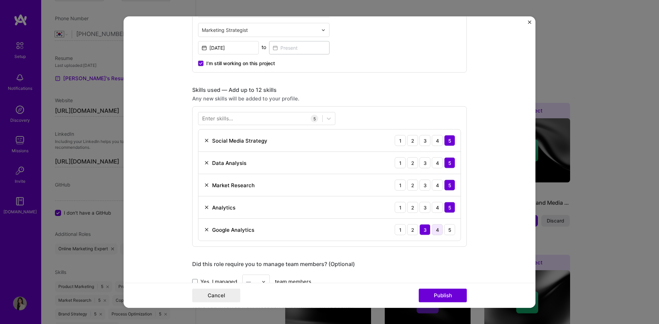
click at [439, 229] on div "4" at bounding box center [436, 229] width 11 height 11
click at [478, 220] on form "Project title Company Project industry Industry Project Link (Optional) Drag an…" at bounding box center [329, 162] width 412 height 292
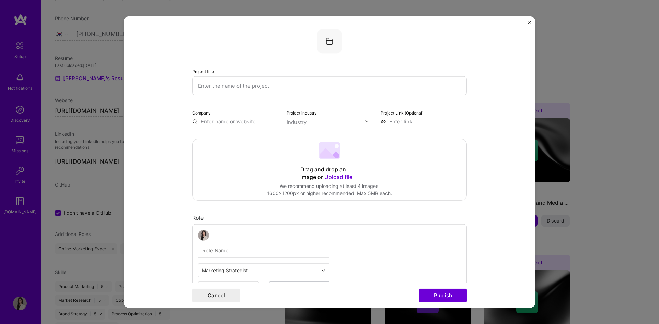
scroll to position [0, 0]
click at [328, 47] on img at bounding box center [329, 42] width 25 height 25
click at [230, 88] on input "text" at bounding box center [329, 86] width 274 height 19
click at [258, 94] on input "text" at bounding box center [329, 86] width 274 height 19
paste input "Market Research & Consumer Insights"
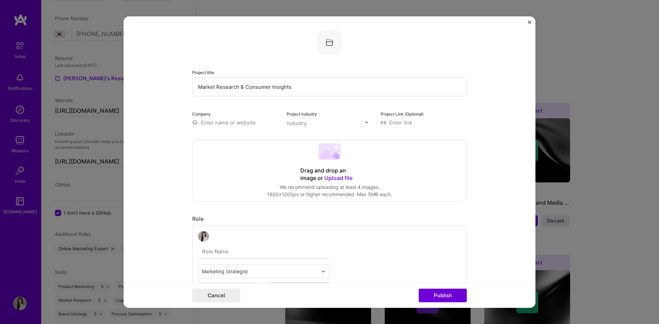
type input "Market Research & Consumer Insights"
click at [242, 146] on div "Drag and drop an image or Upload file Upload file We recommend uploading at lea…" at bounding box center [329, 170] width 274 height 61
click at [221, 121] on input "text" at bounding box center [235, 122] width 86 height 7
type input "khip"
click at [235, 140] on div "khip" at bounding box center [238, 138] width 16 height 12
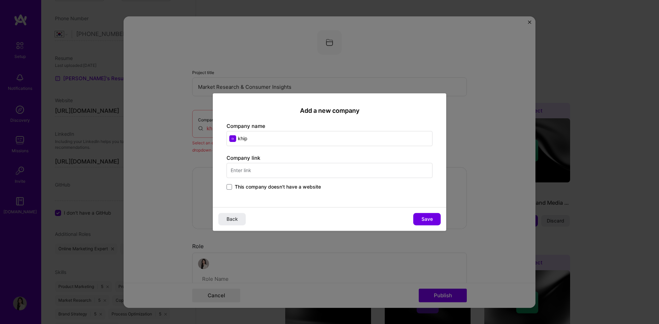
click at [264, 172] on input "text" at bounding box center [329, 170] width 206 height 15
type input "[DOMAIN_NAME]"
click at [419, 220] on button "Save" at bounding box center [426, 219] width 27 height 12
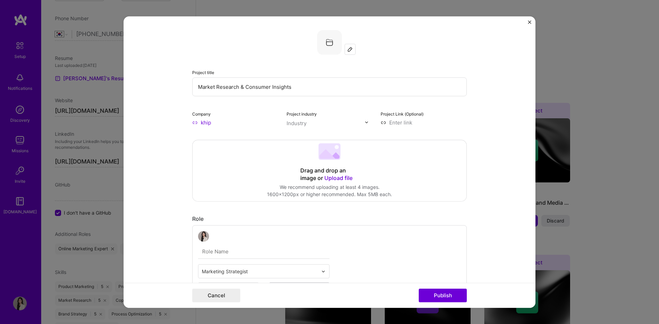
click at [349, 48] on img at bounding box center [349, 48] width 5 height 5
click at [485, 200] on form "Project title Market Research & Consumer Insights Company khip Project industry…" at bounding box center [329, 162] width 412 height 292
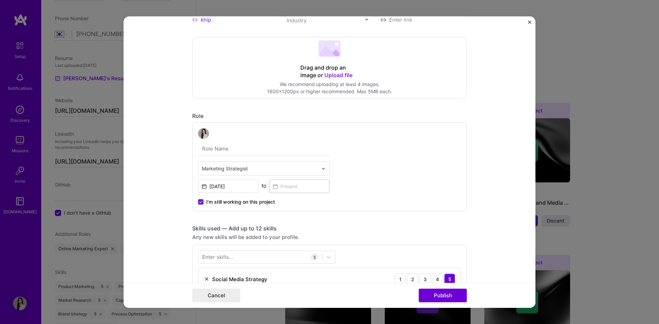
scroll to position [69, 0]
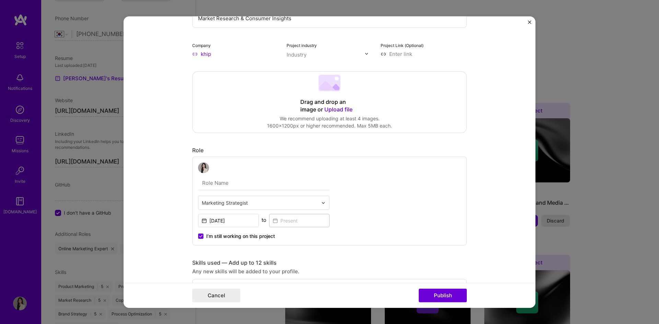
click at [337, 104] on div "Drag and drop an image or Upload file" at bounding box center [329, 105] width 58 height 15
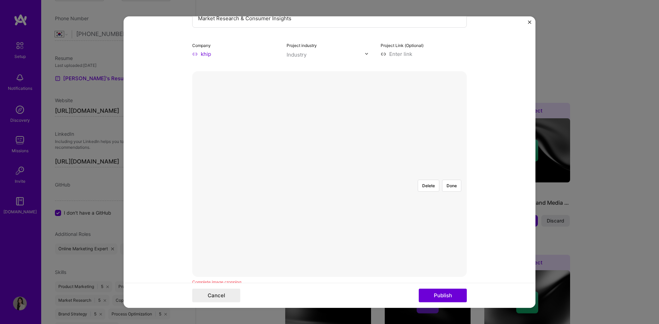
click at [329, 174] on div at bounding box center [438, 256] width 219 height 165
click at [429, 179] on button "Delete" at bounding box center [428, 185] width 22 height 12
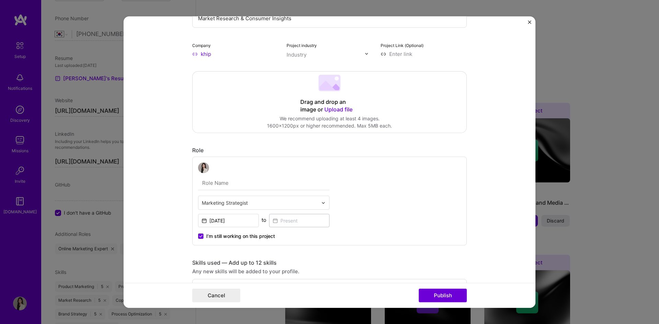
click at [339, 106] on span "Upload file" at bounding box center [338, 109] width 28 height 7
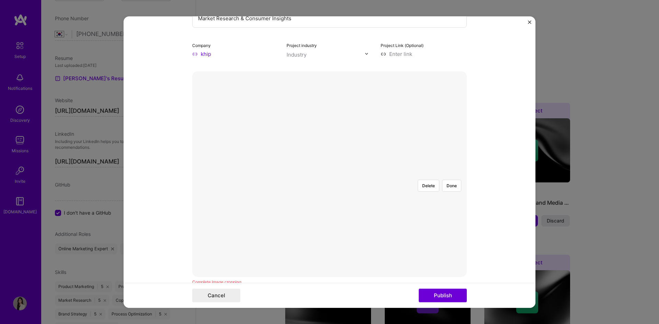
click at [360, 174] on div at bounding box center [432, 251] width 206 height 155
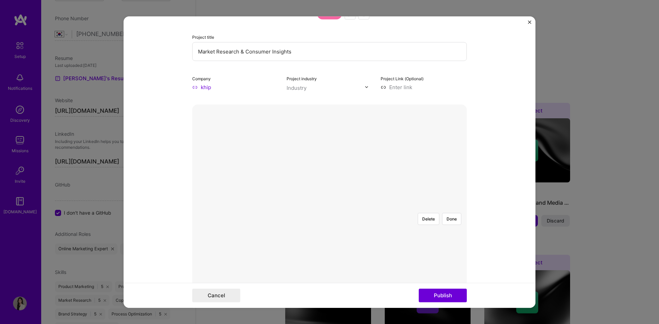
scroll to position [34, 0]
click at [394, 208] on div at bounding box center [432, 285] width 206 height 155
click at [329, 208] on div at bounding box center [329, 208] width 0 height 0
click at [333, 252] on div at bounding box center [412, 311] width 158 height 119
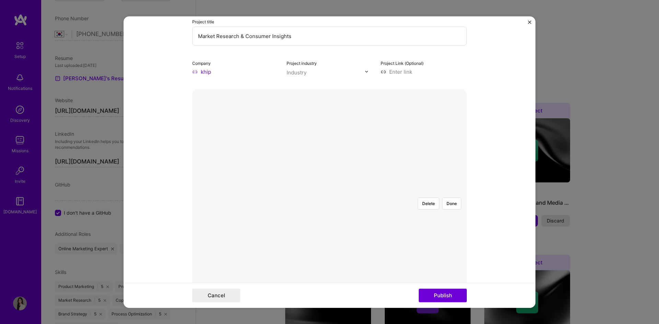
scroll to position [69, 0]
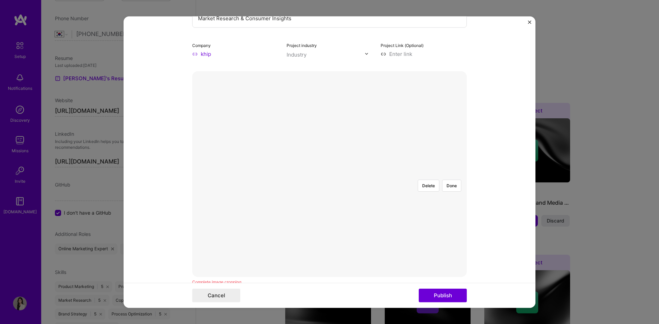
click at [414, 228] on div at bounding box center [426, 287] width 186 height 140
click at [386, 222] on div at bounding box center [428, 286] width 186 height 140
click at [386, 215] on div at bounding box center [428, 280] width 186 height 140
click at [444, 179] on button "Done" at bounding box center [451, 185] width 19 height 12
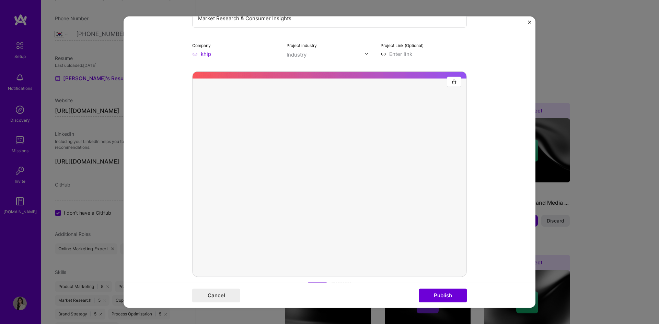
scroll to position [103, 0]
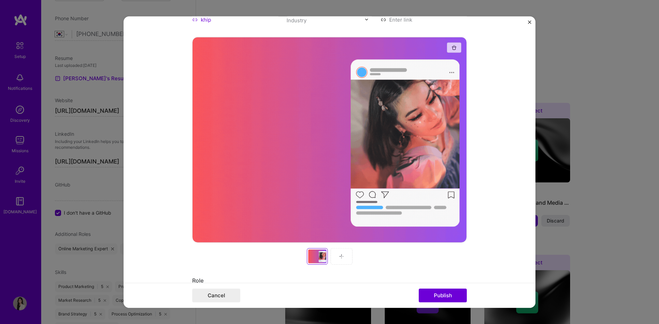
click at [452, 47] on img "button" at bounding box center [453, 47] width 5 height 5
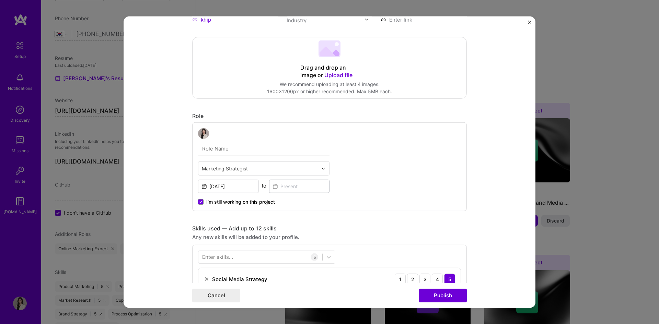
click at [269, 152] on input "text" at bounding box center [263, 149] width 131 height 14
type input "Strategic Consultant — Messaging, Market Insight & Content Strategy"
drag, startPoint x: 488, startPoint y: 124, endPoint x: 470, endPoint y: 131, distance: 18.9
click at [488, 125] on form "Project title Market Research & Consumer Insights Company khip Project industry…" at bounding box center [329, 162] width 412 height 292
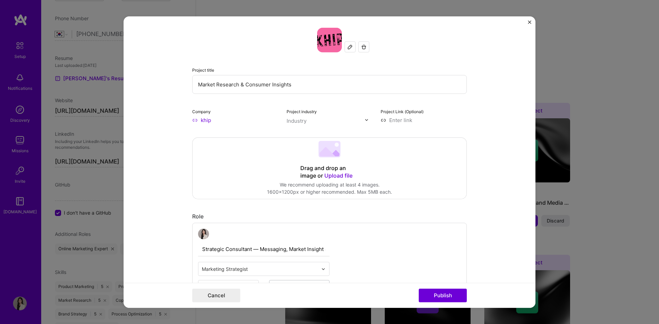
scroll to position [0, 0]
